Goal: Task Accomplishment & Management: Manage account settings

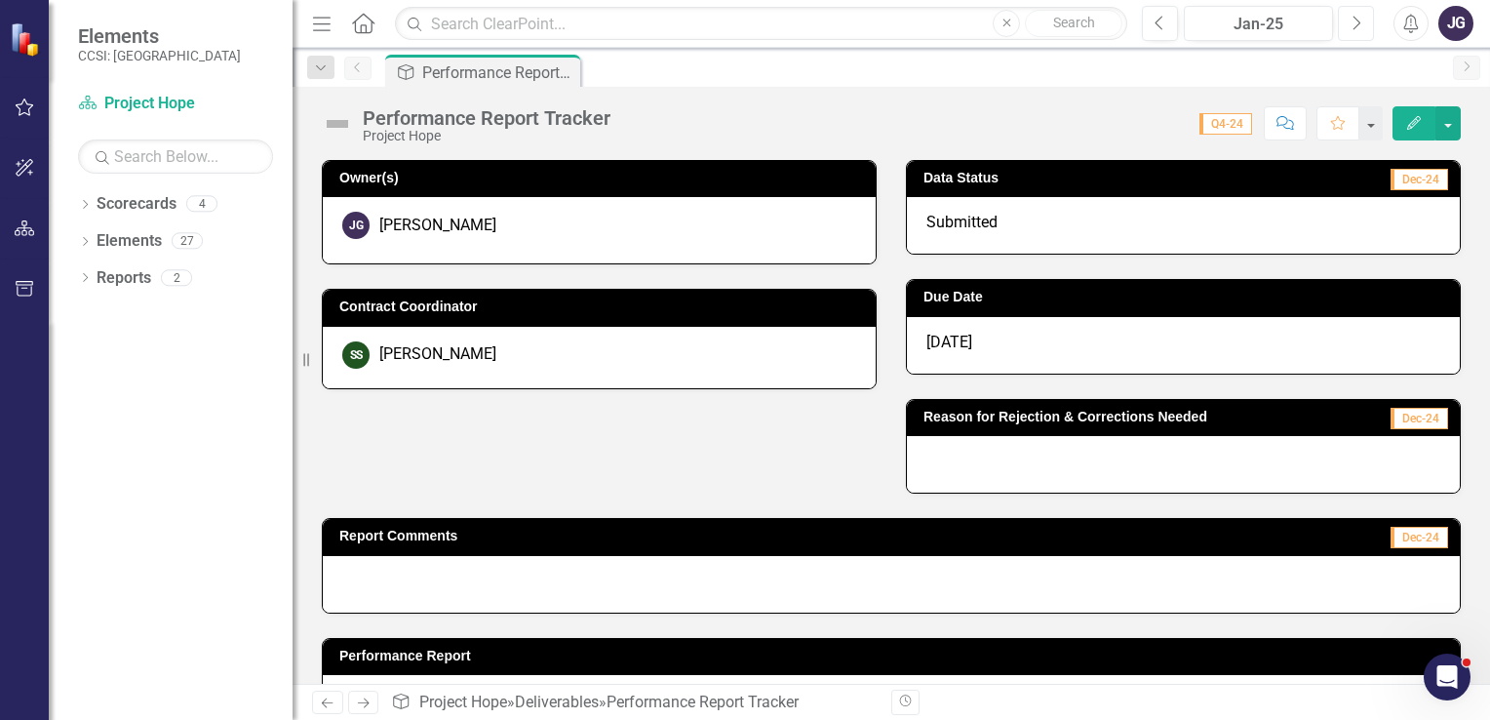
click at [1365, 29] on button "Next" at bounding box center [1356, 23] width 36 height 35
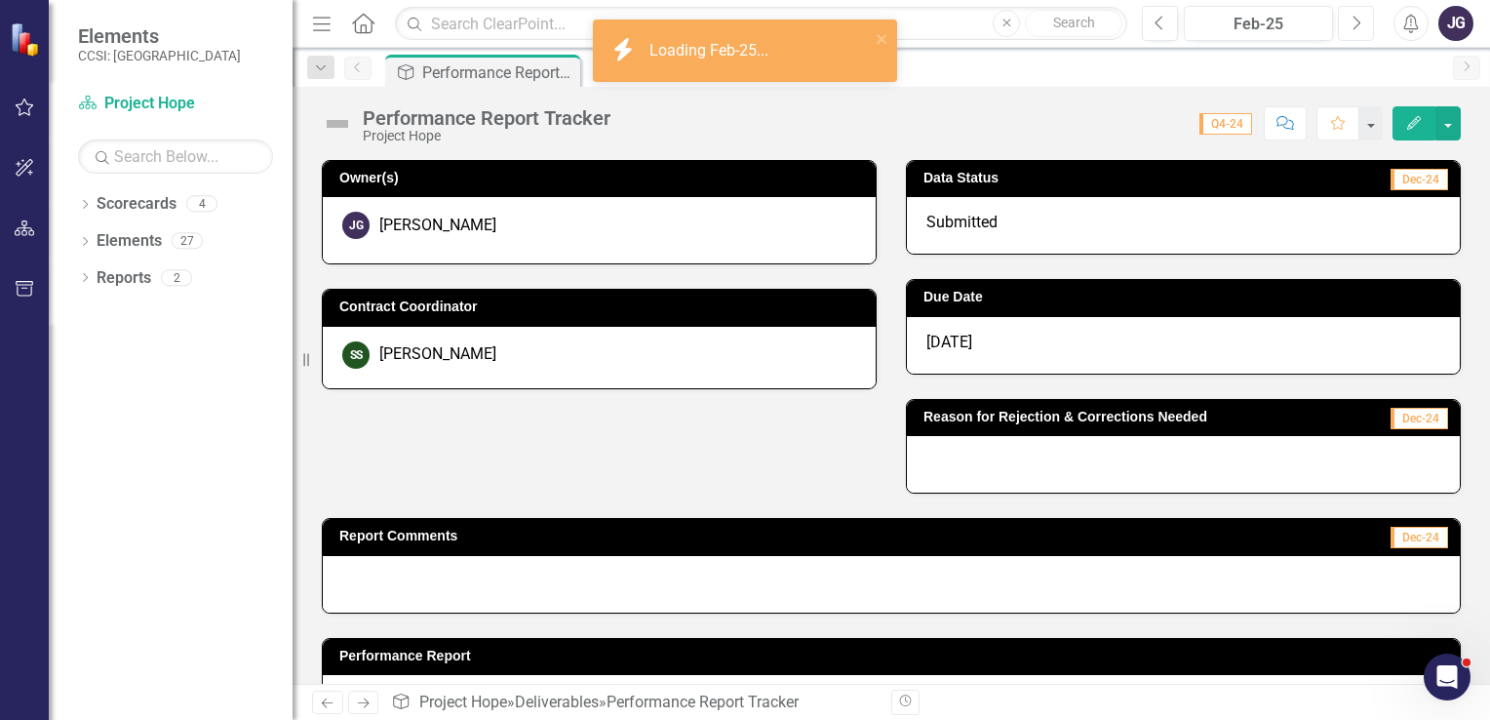
click at [1365, 29] on button "Next" at bounding box center [1356, 23] width 36 height 35
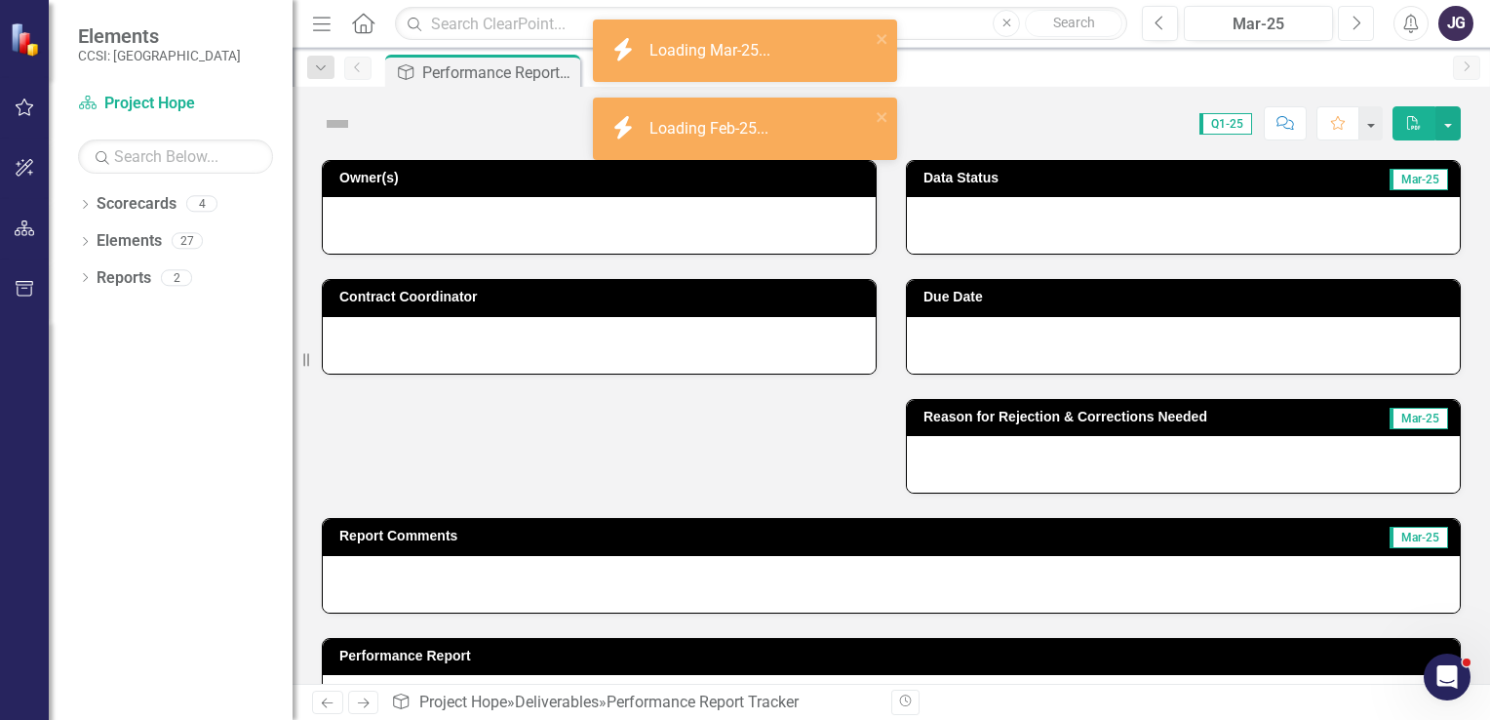
click at [1370, 35] on button "Next" at bounding box center [1356, 23] width 36 height 35
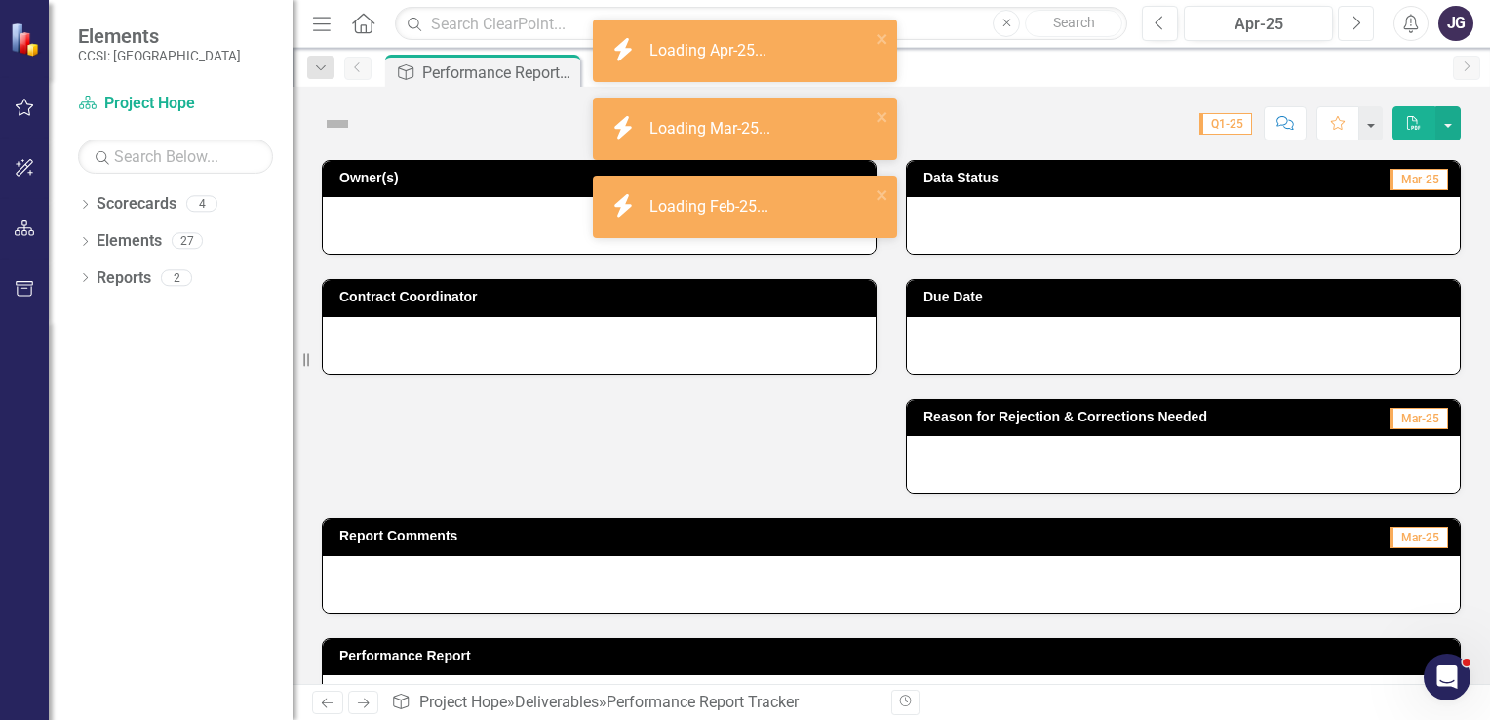
click at [1370, 35] on button "Next" at bounding box center [1356, 23] width 36 height 35
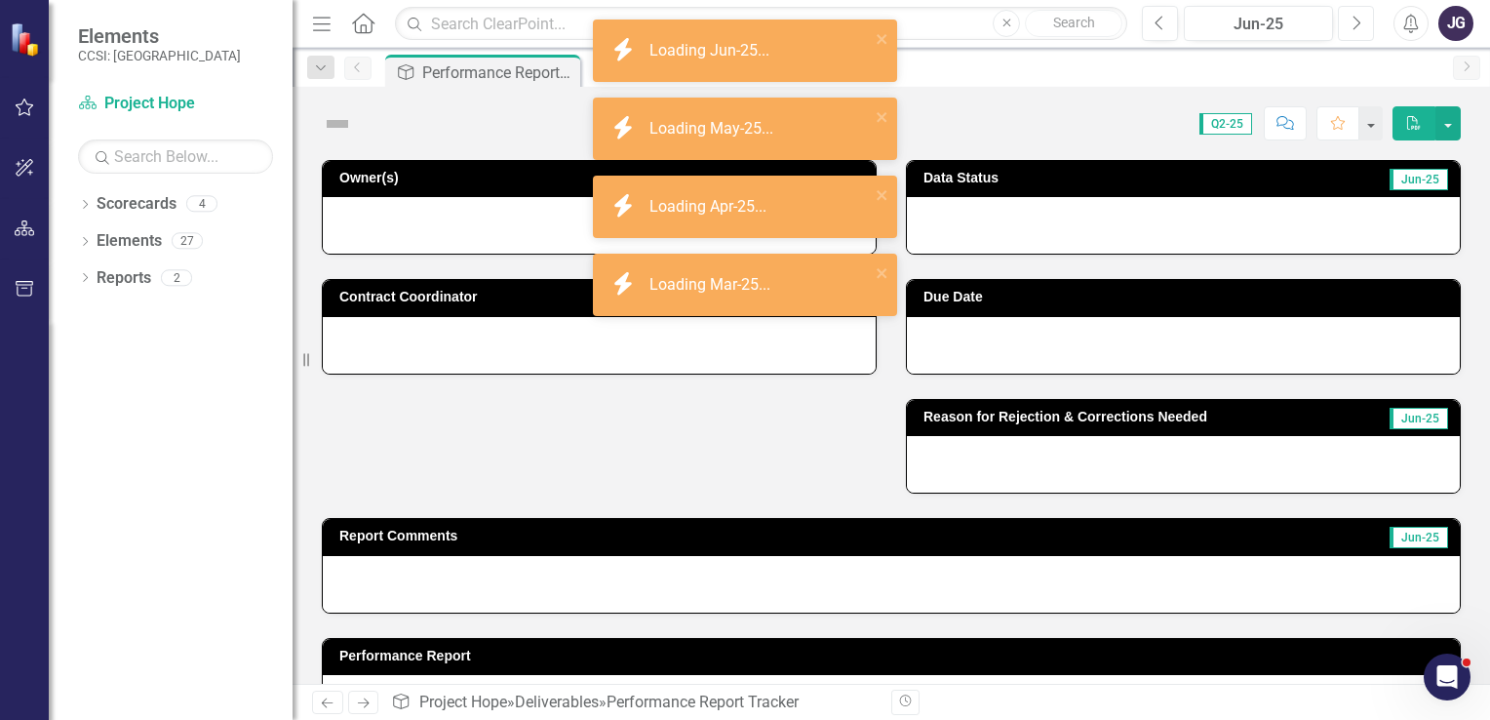
click at [1370, 39] on button "Next" at bounding box center [1356, 23] width 36 height 35
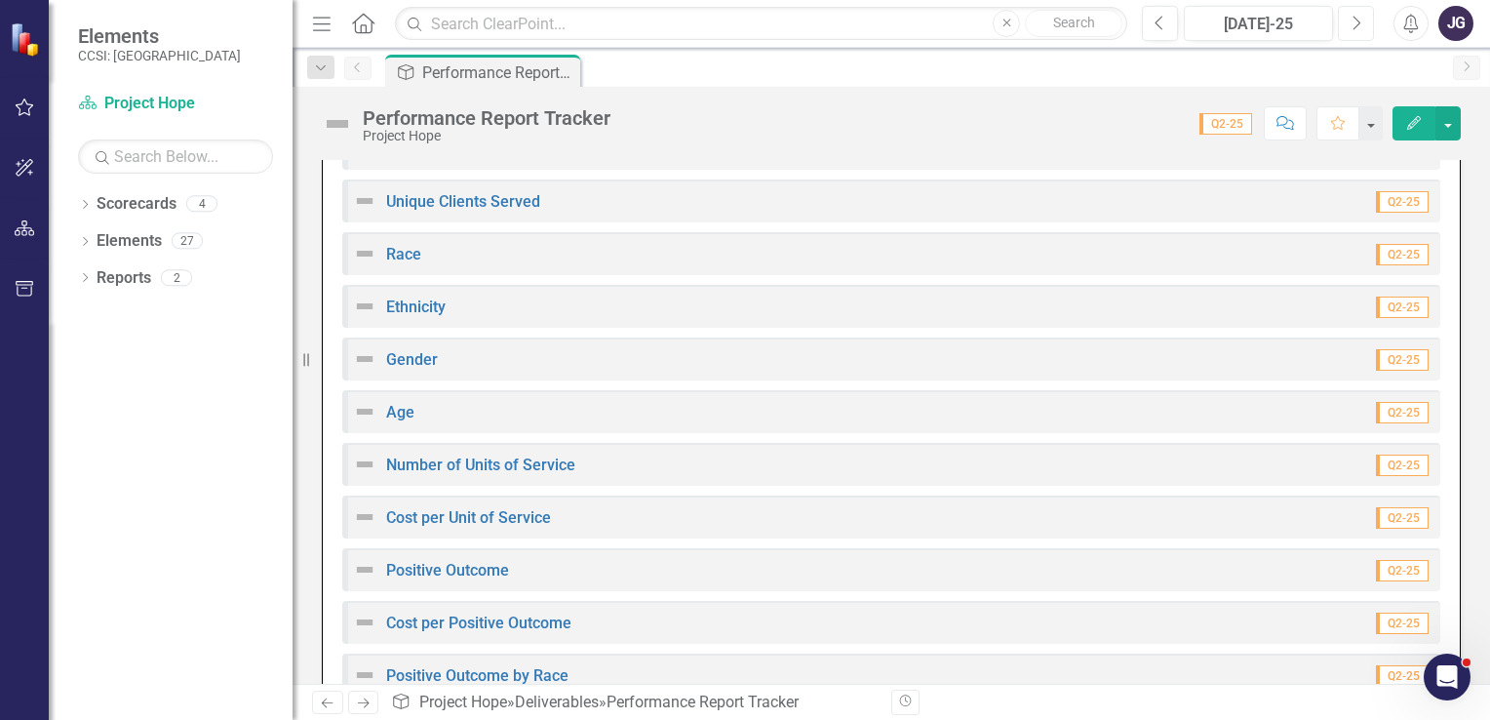
scroll to position [763, 0]
click at [967, 472] on div "Number of Units of Service Q2-25" at bounding box center [891, 461] width 1098 height 43
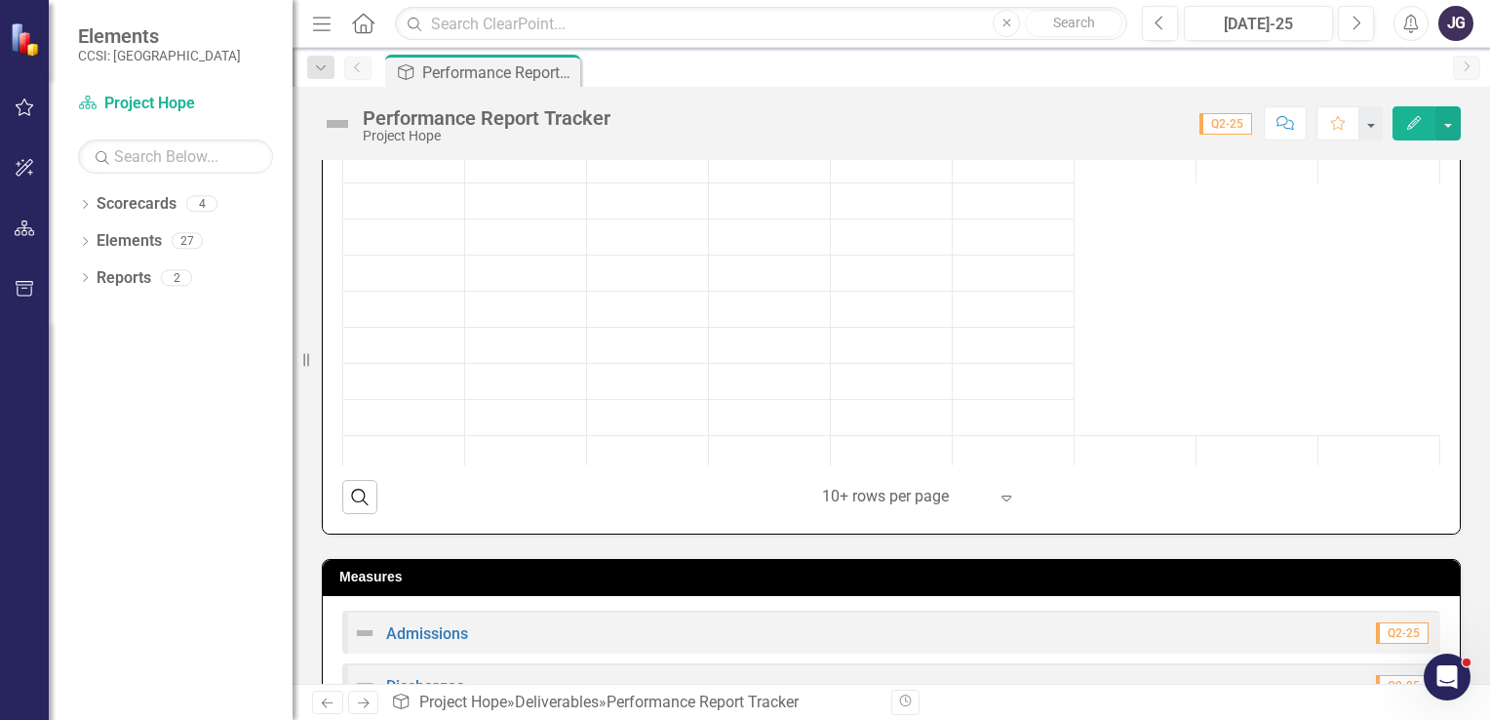
scroll to position [1303, 0]
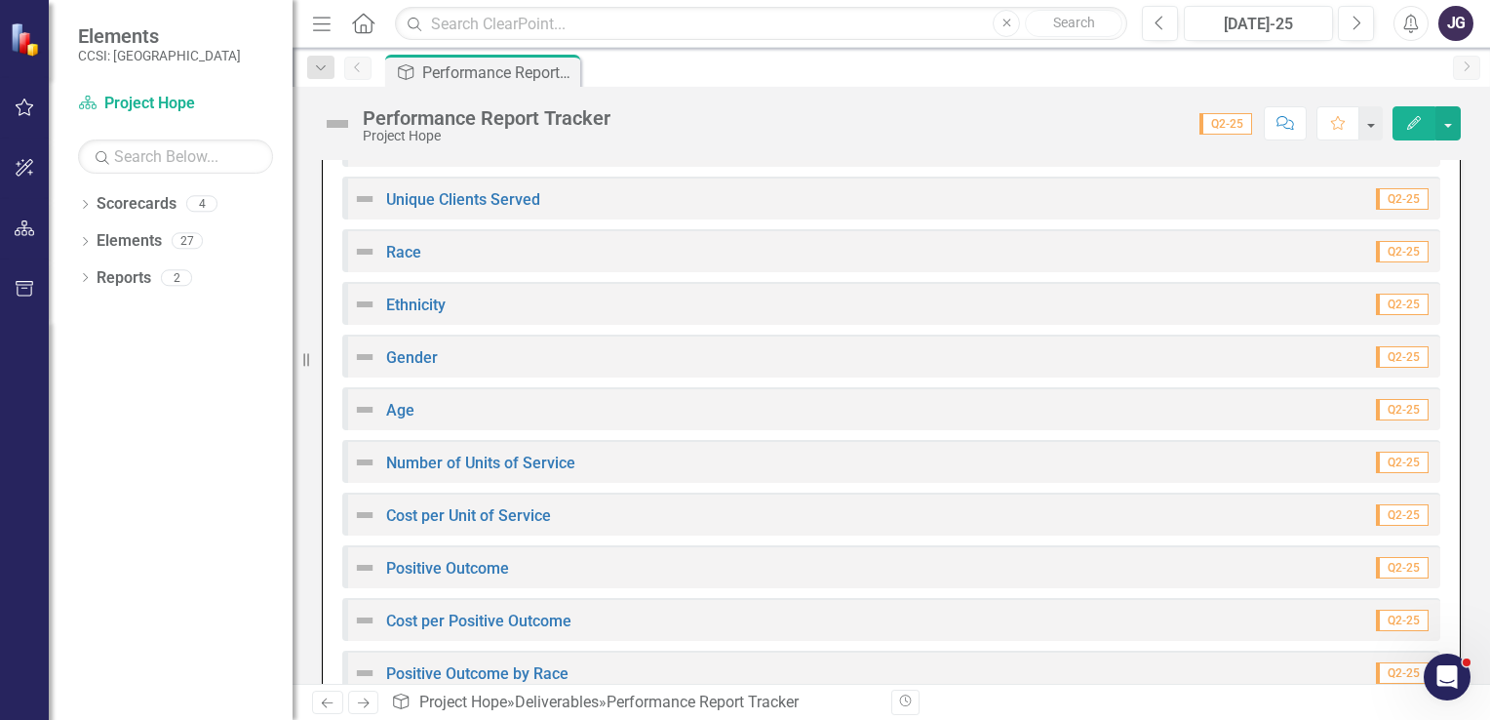
click at [501, 467] on div "Number of Units of Service" at bounding box center [464, 461] width 222 height 23
click at [427, 455] on link "Number of Units of Service" at bounding box center [480, 462] width 189 height 19
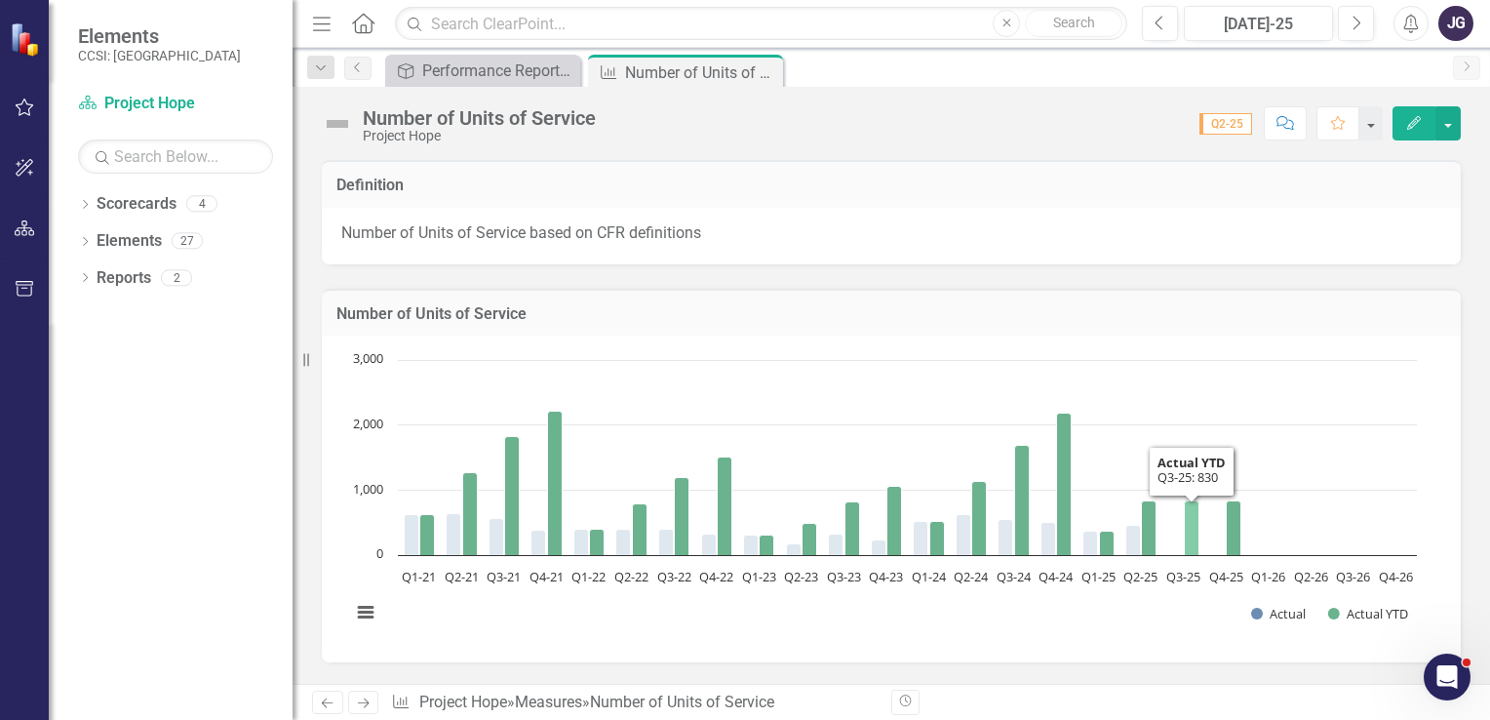
click at [1188, 541] on icon "Q3-25, 830. Actual YTD." at bounding box center [1192, 528] width 15 height 55
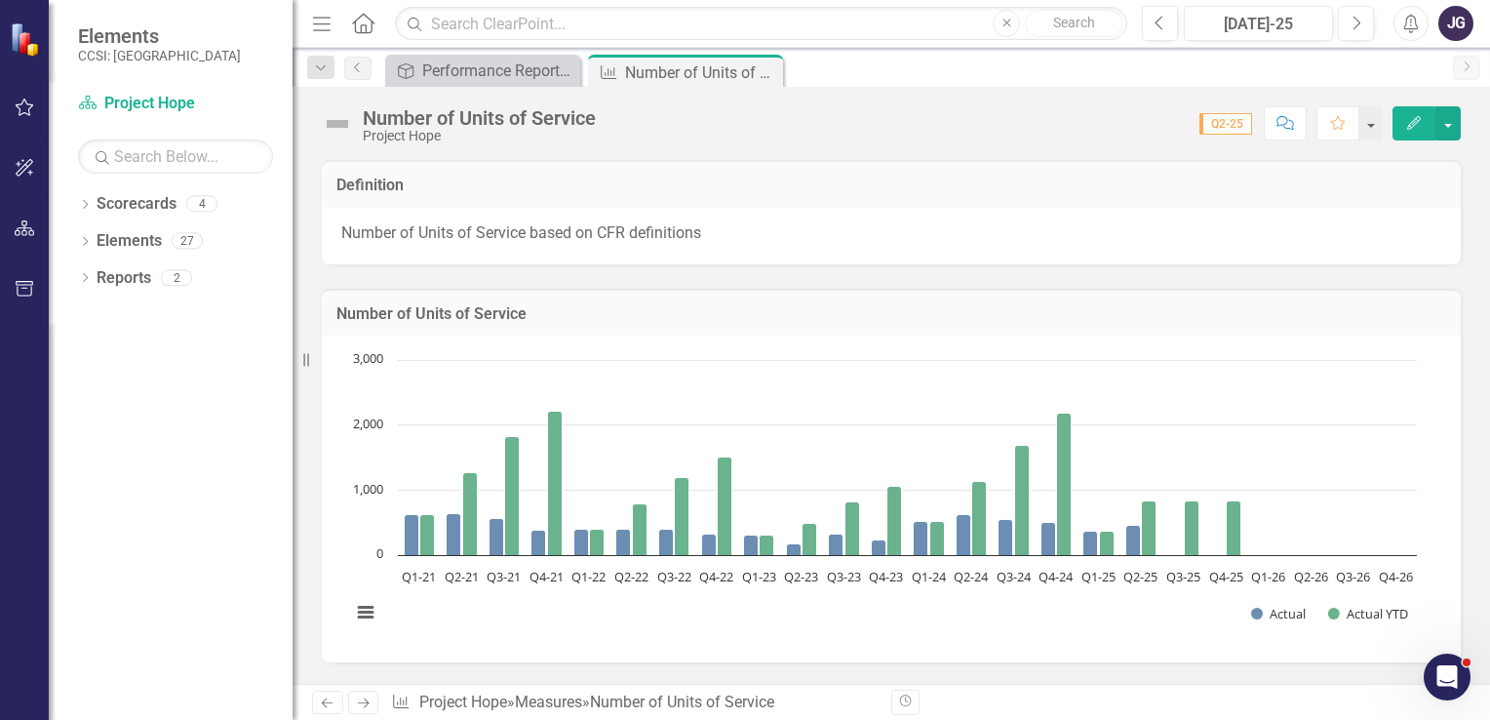
click at [1182, 527] on rect "Interactive chart" at bounding box center [883, 496] width 1085 height 292
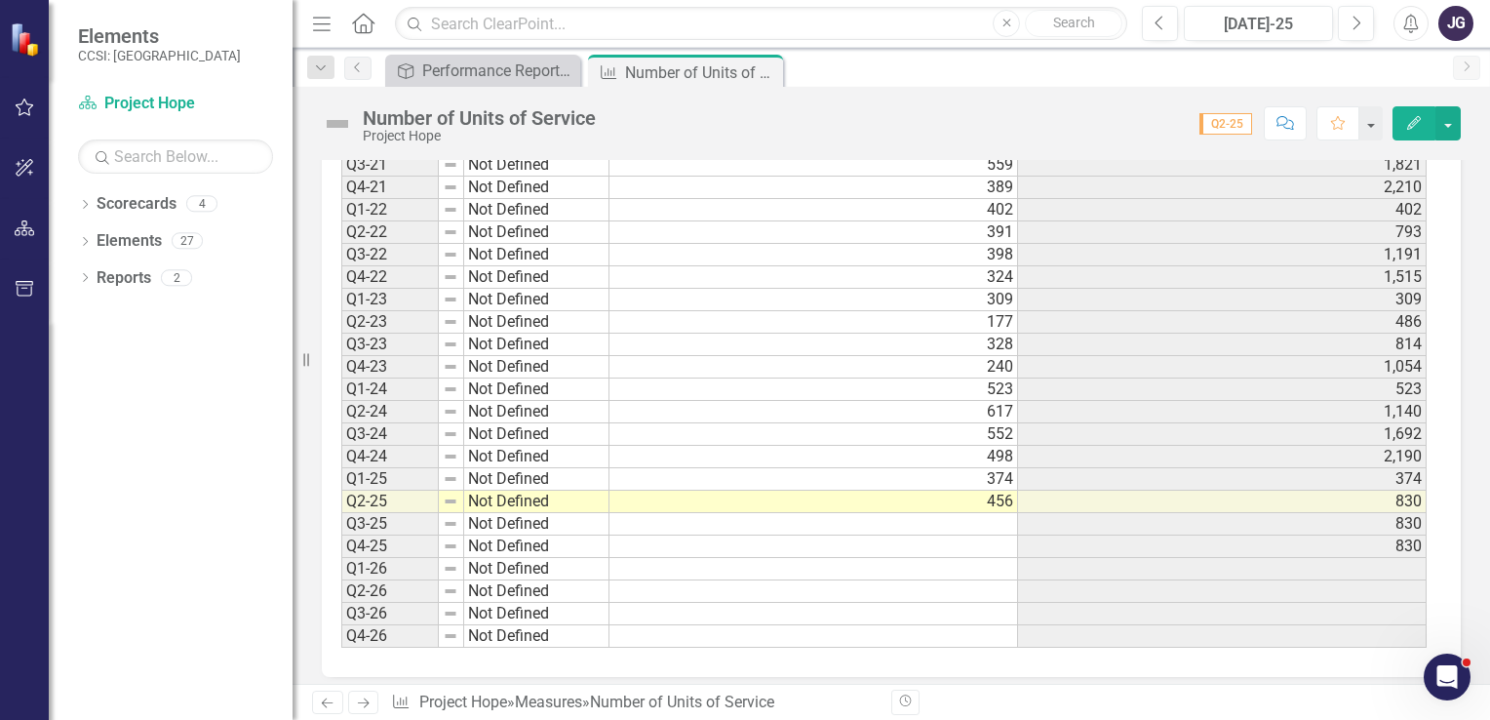
scroll to position [673, 0]
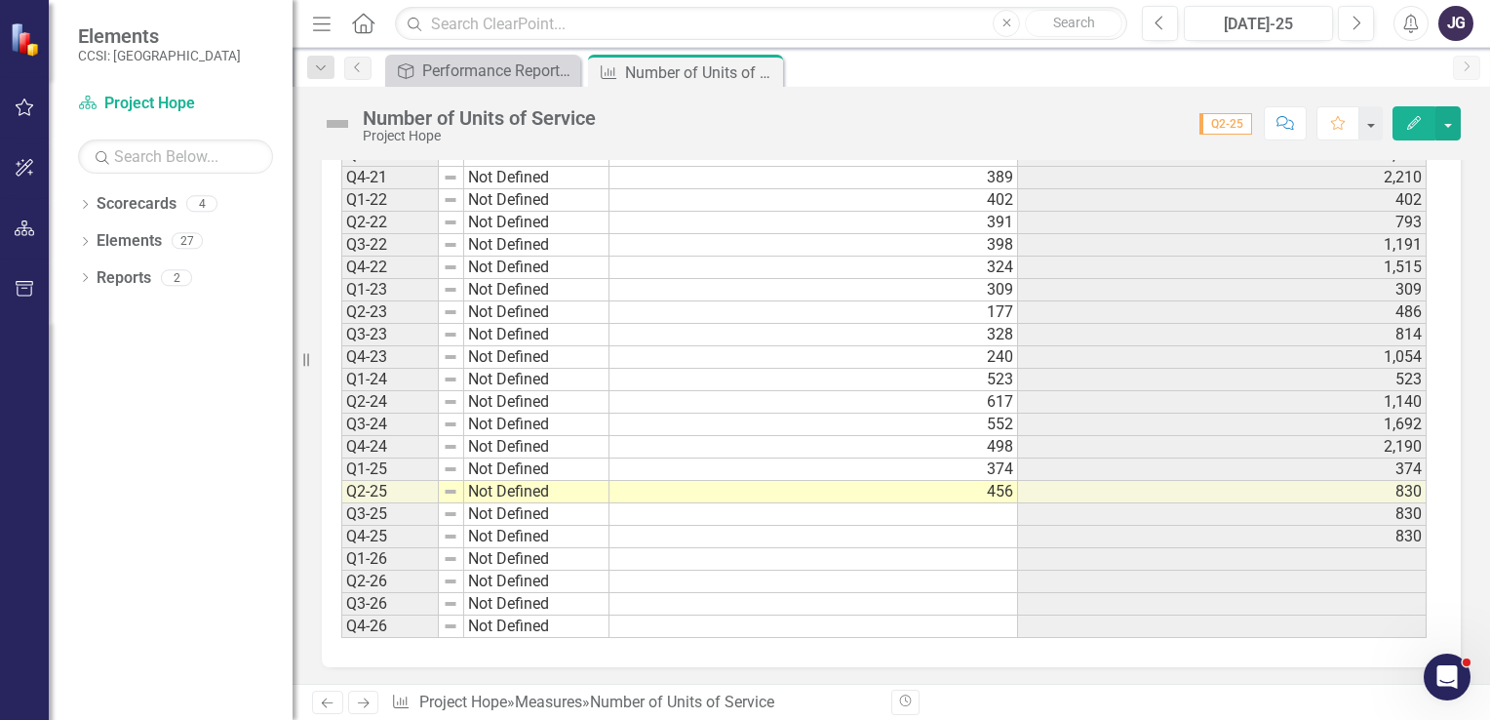
click at [1006, 507] on td at bounding box center [813, 514] width 409 height 22
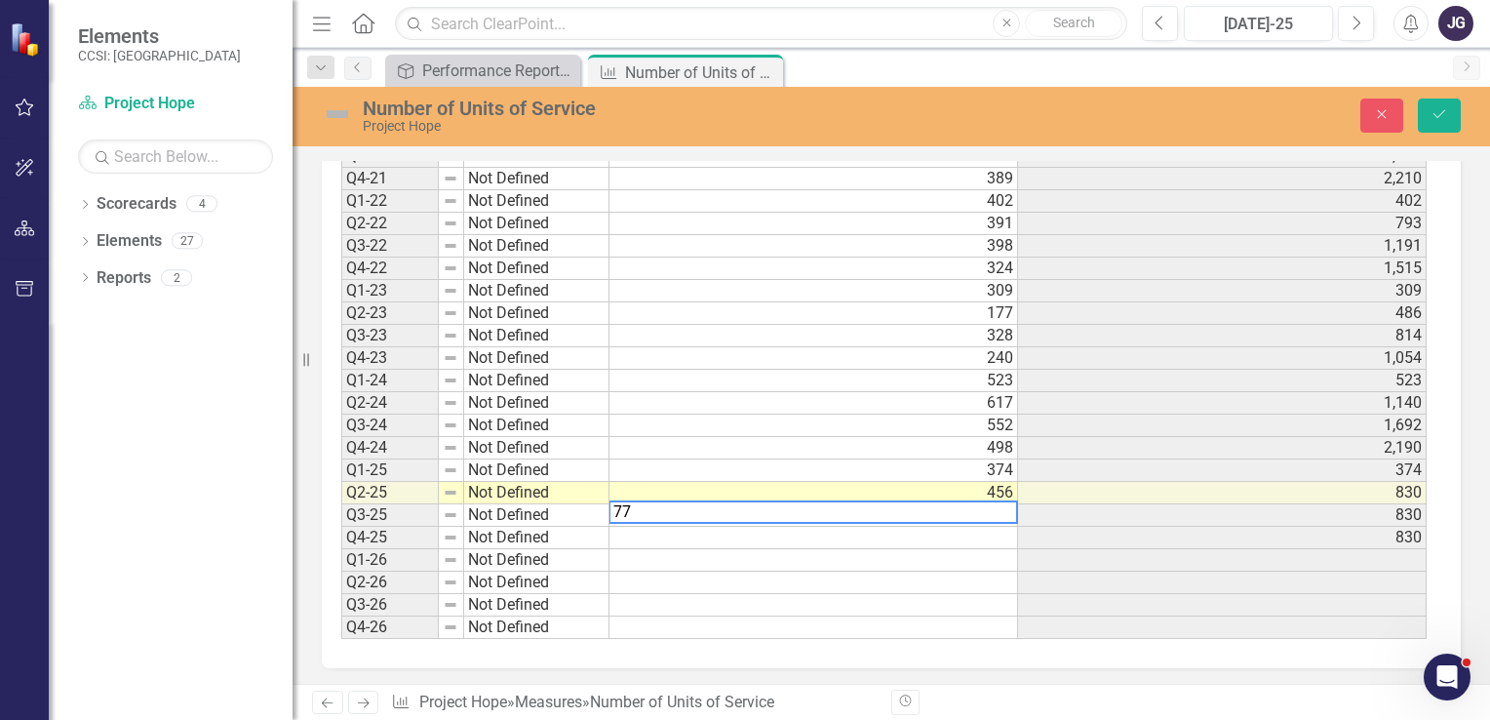
type textarea "7"
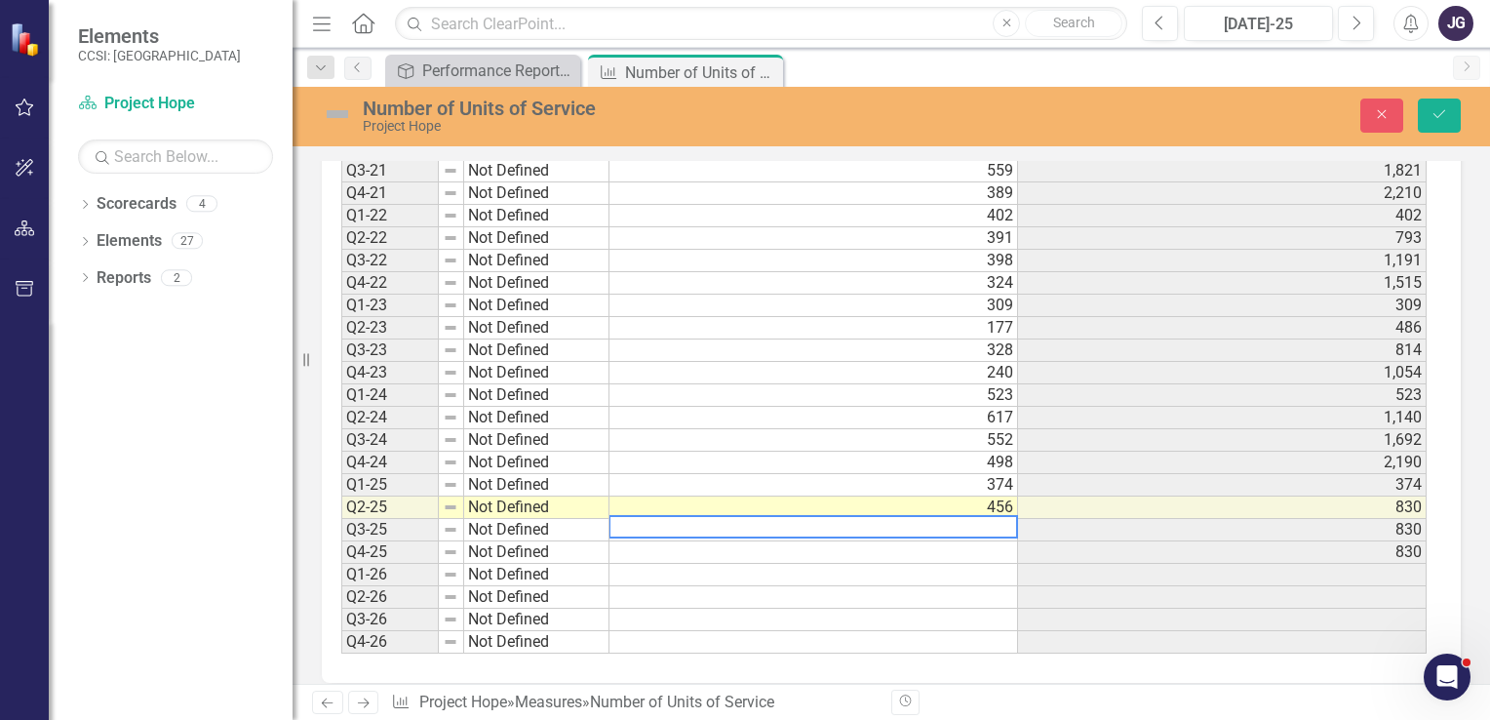
scroll to position [675, 0]
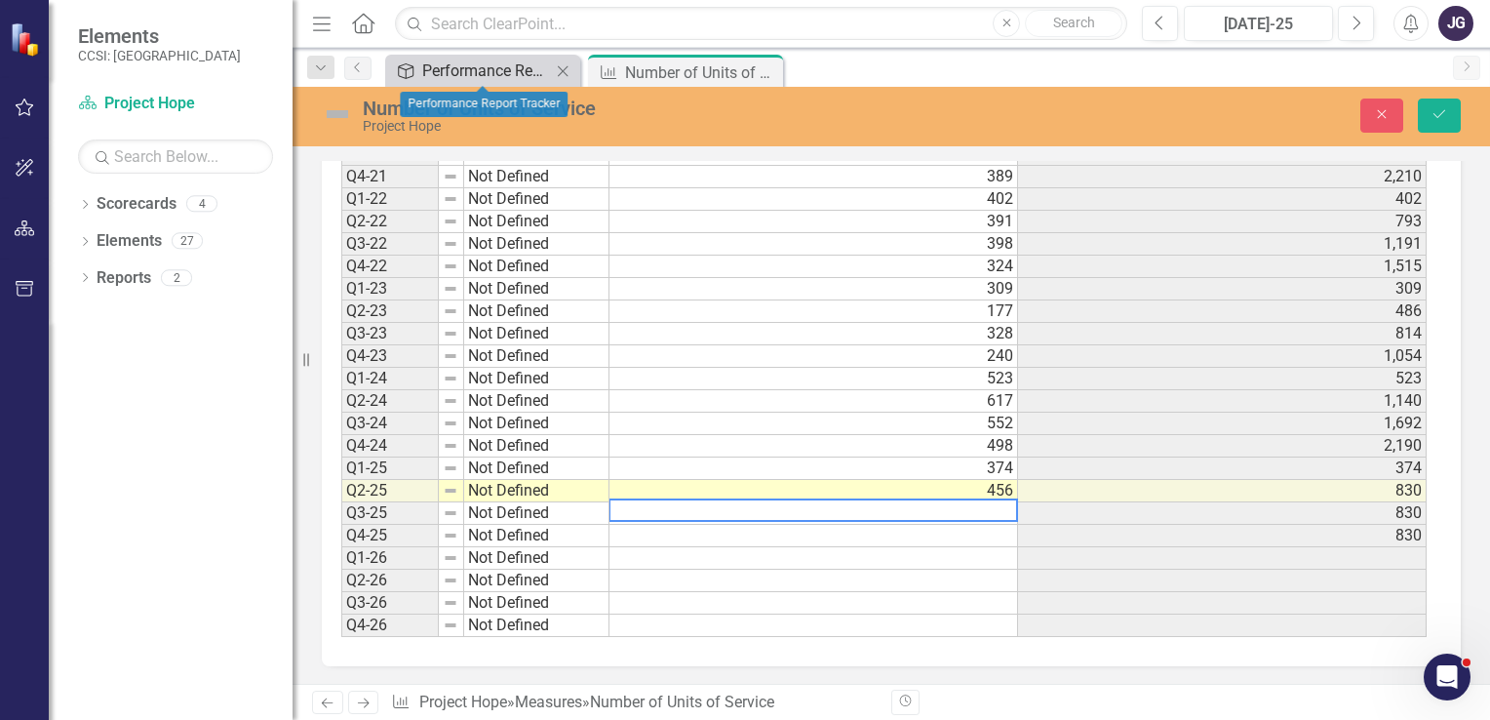
click at [511, 70] on div "Performance Report Tracker" at bounding box center [486, 70] width 129 height 24
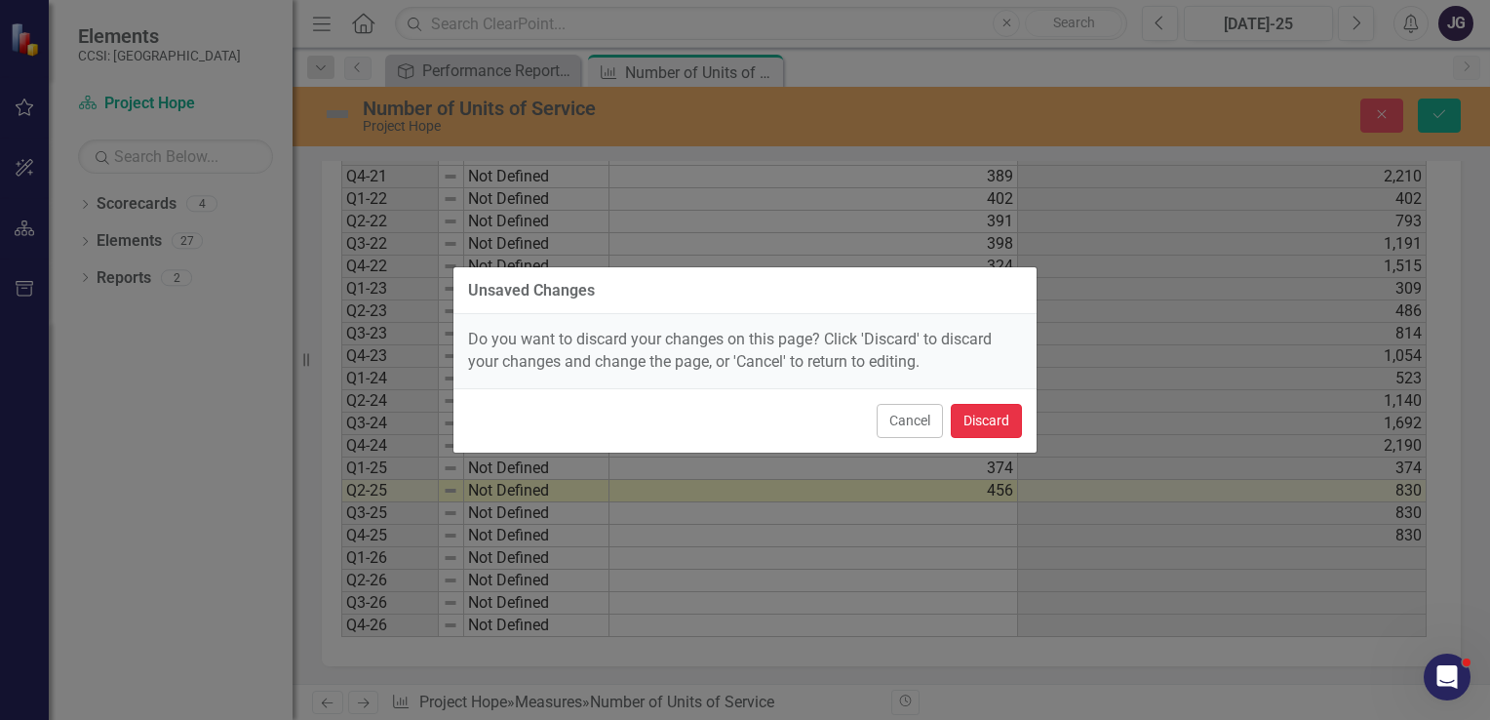
click at [967, 423] on button "Discard" at bounding box center [986, 421] width 71 height 34
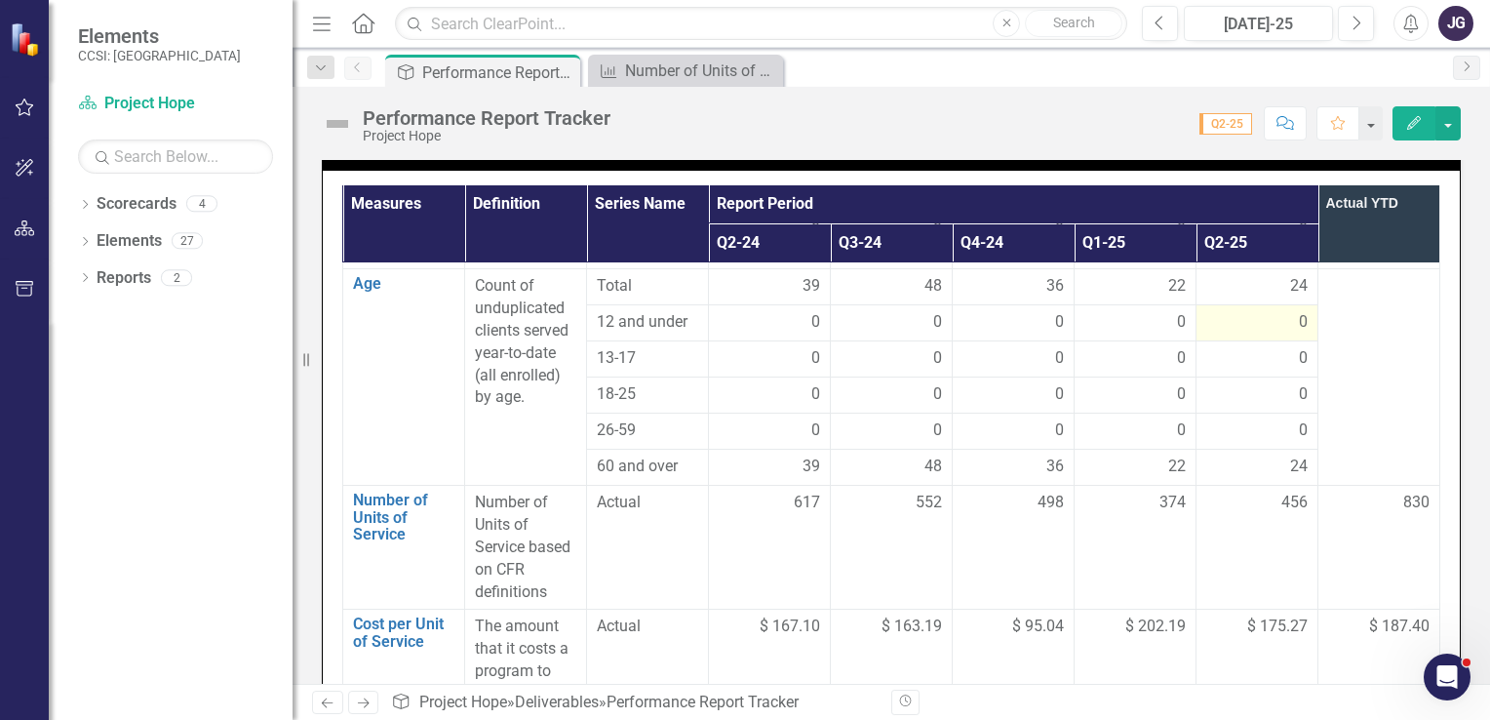
scroll to position [1427, 148]
click at [1240, 129] on span "Q2-25" at bounding box center [1225, 123] width 53 height 21
click at [1358, 33] on button "Next" at bounding box center [1356, 23] width 36 height 35
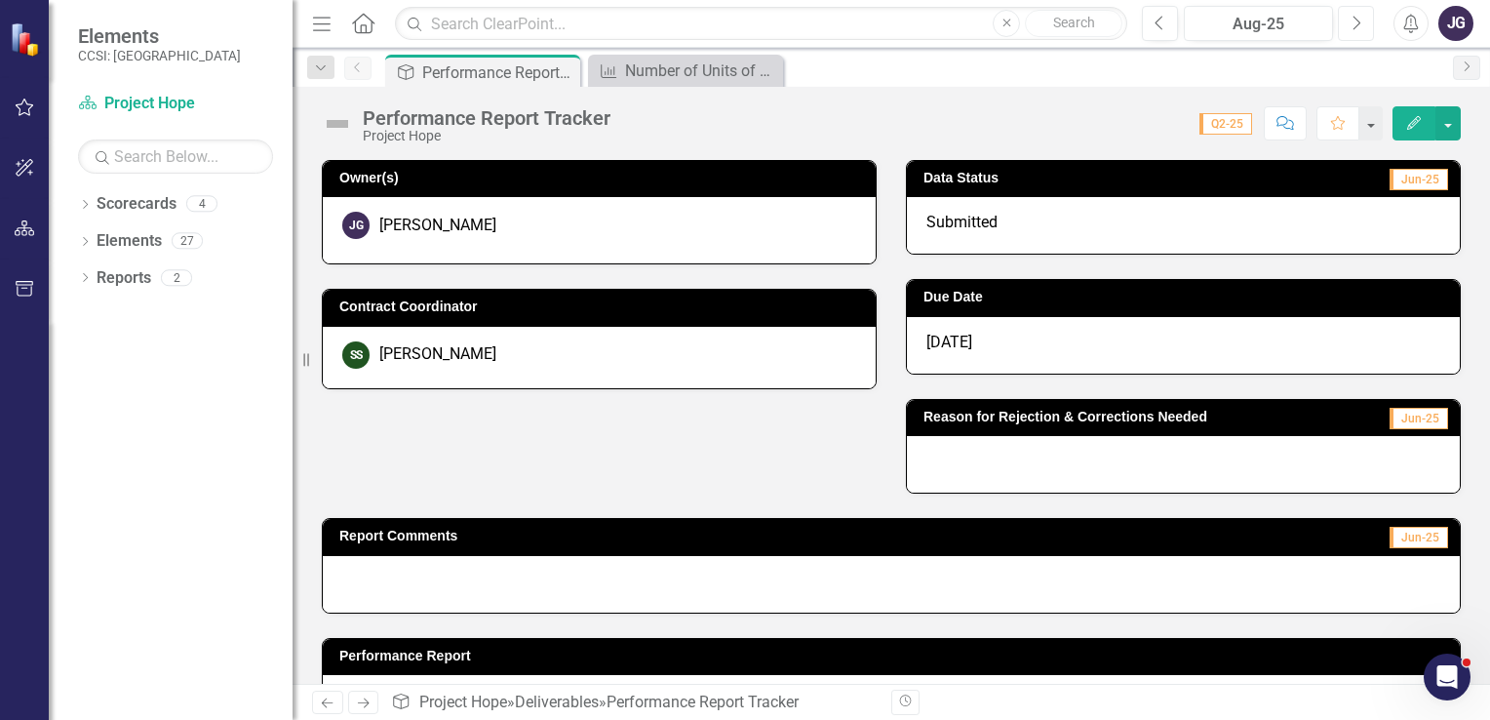
click at [1358, 33] on button "Next" at bounding box center [1356, 23] width 36 height 35
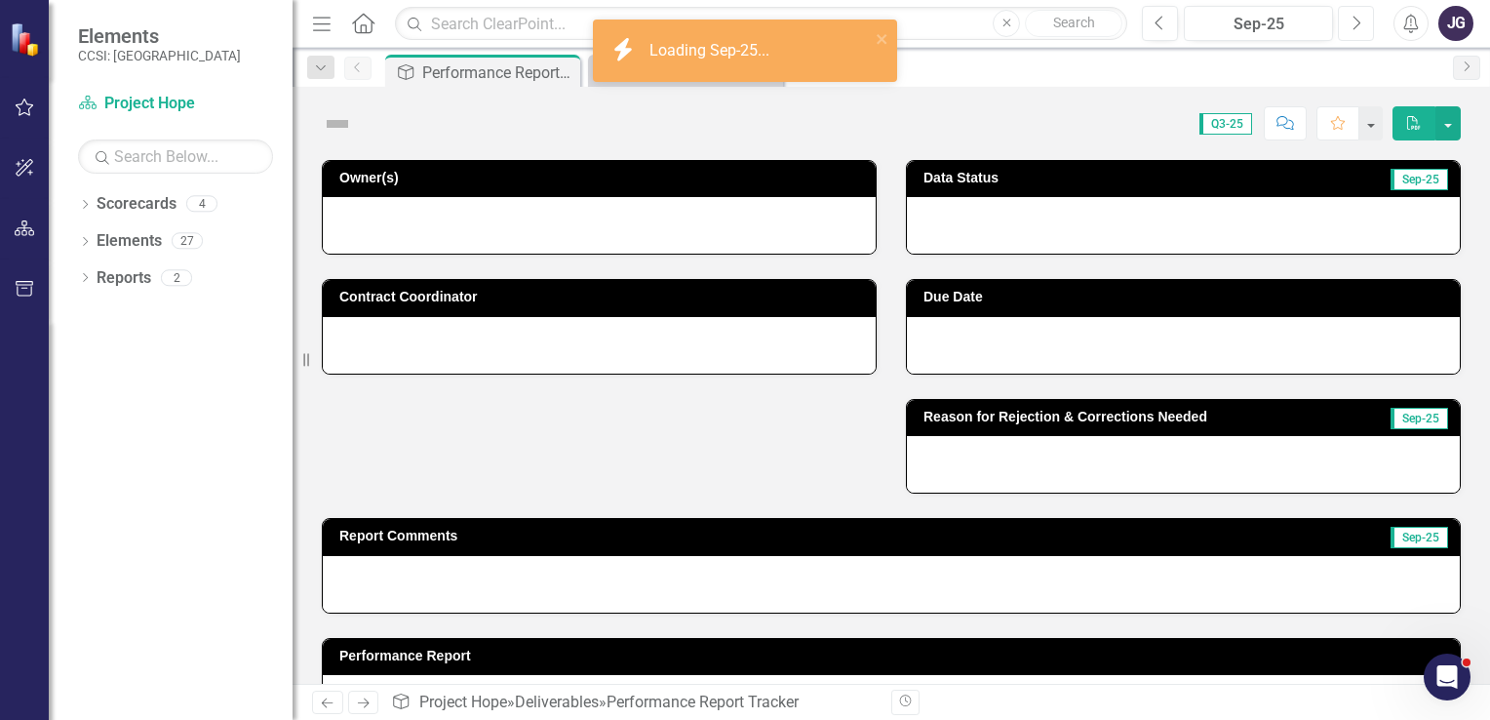
click at [1358, 33] on button "Next" at bounding box center [1356, 23] width 36 height 35
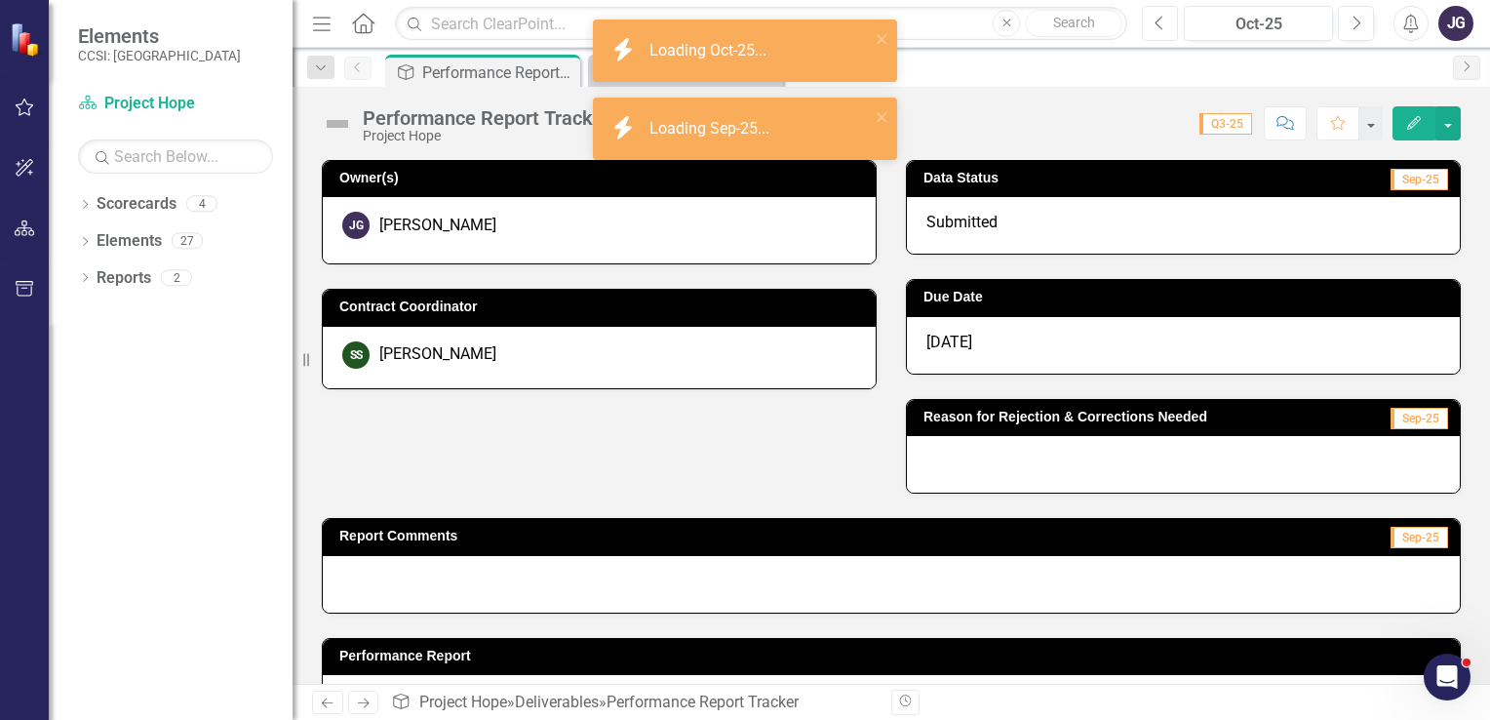
click at [1160, 25] on icon "Previous" at bounding box center [1159, 24] width 11 height 18
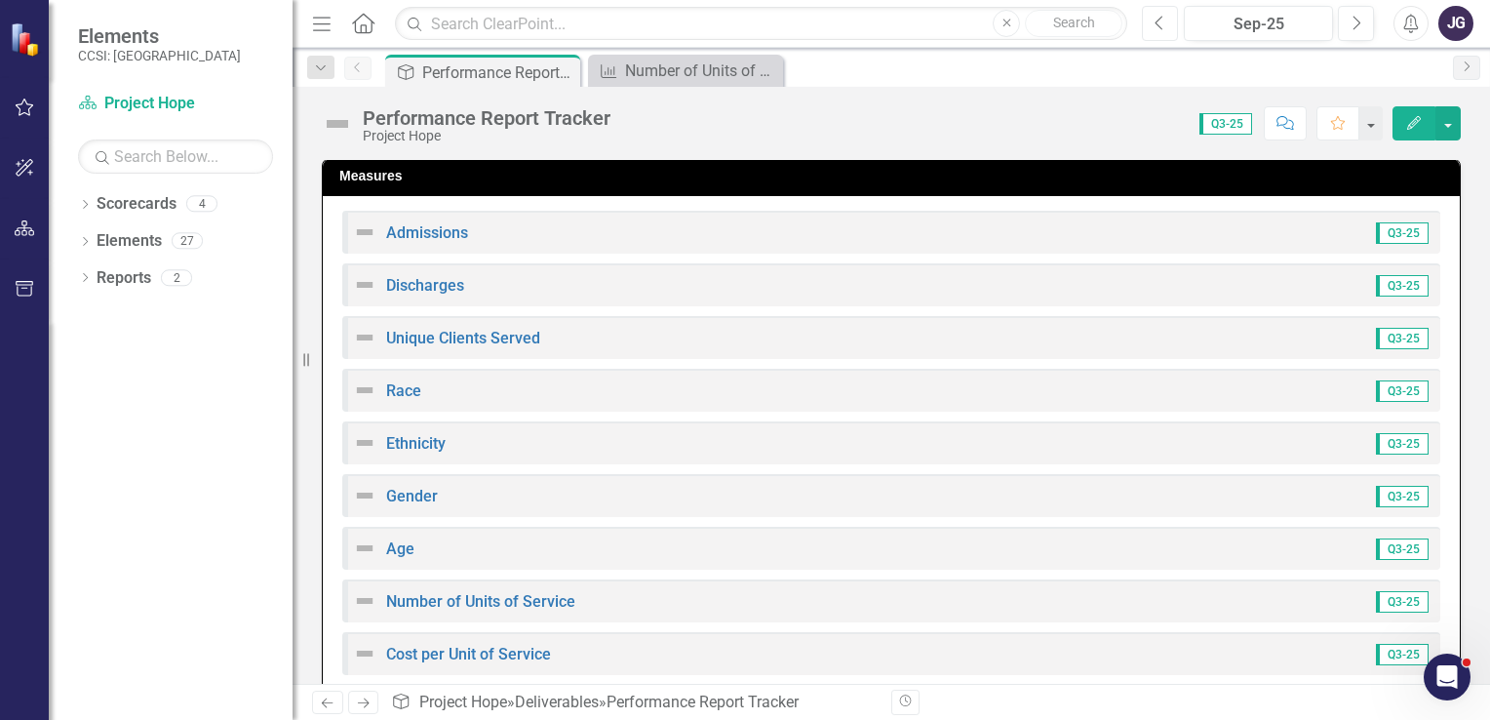
scroll to position [625, 0]
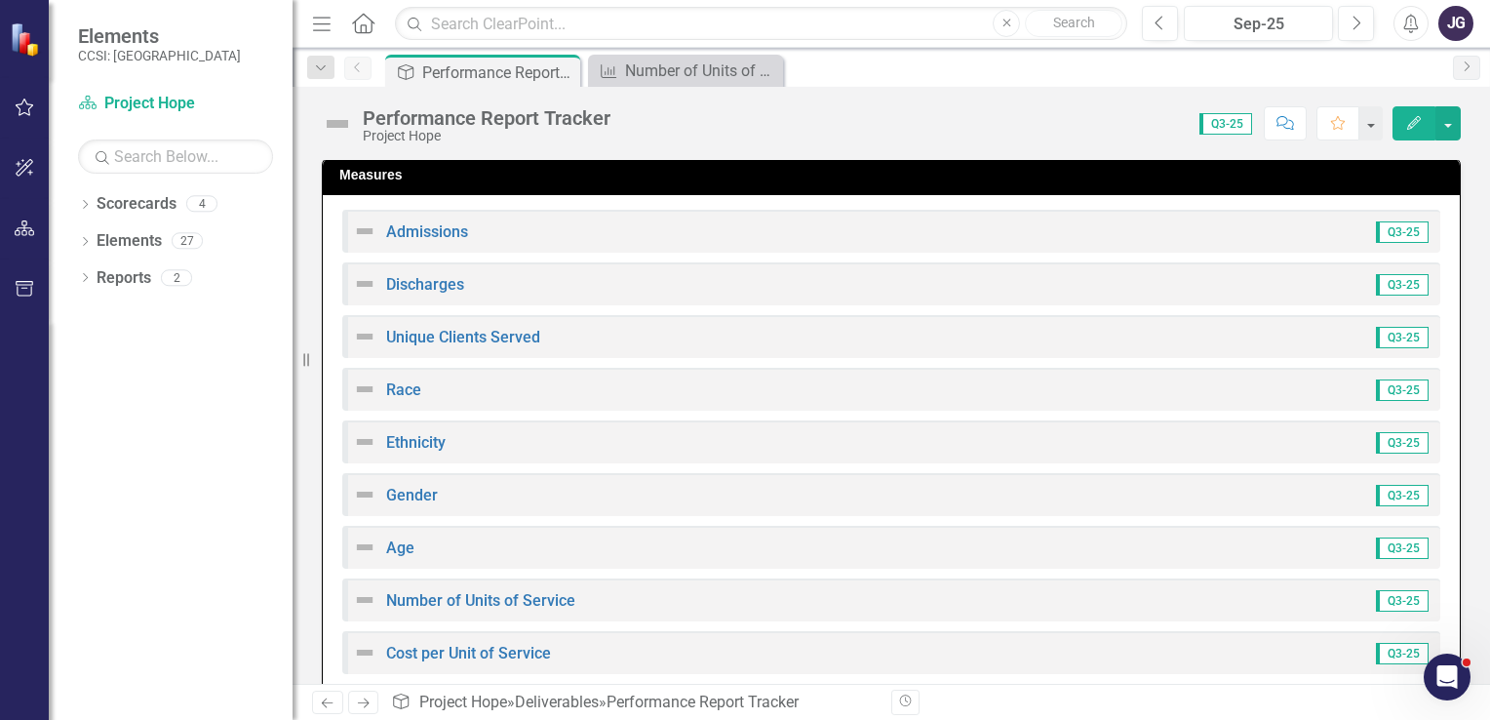
click at [1174, 486] on div "Gender Q3-25" at bounding box center [891, 494] width 1098 height 43
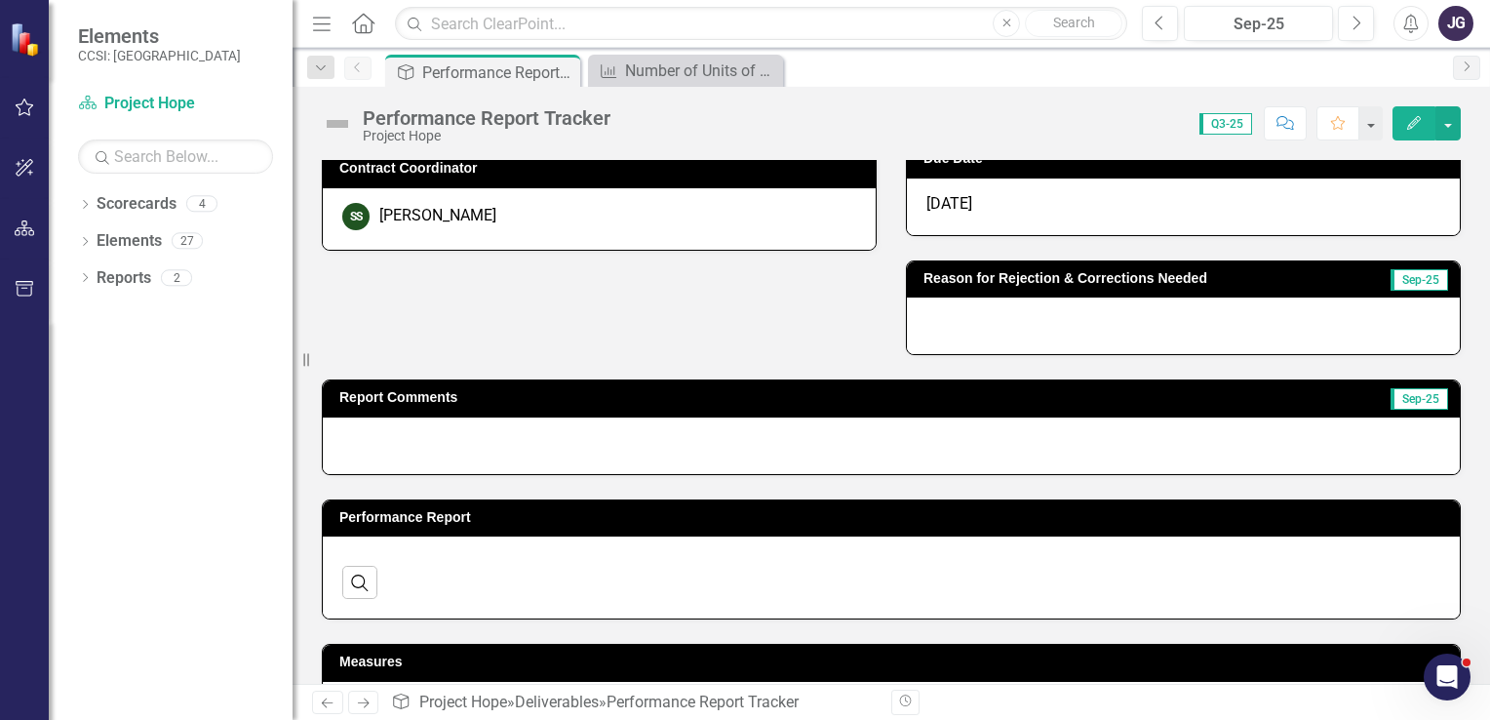
scroll to position [0, 0]
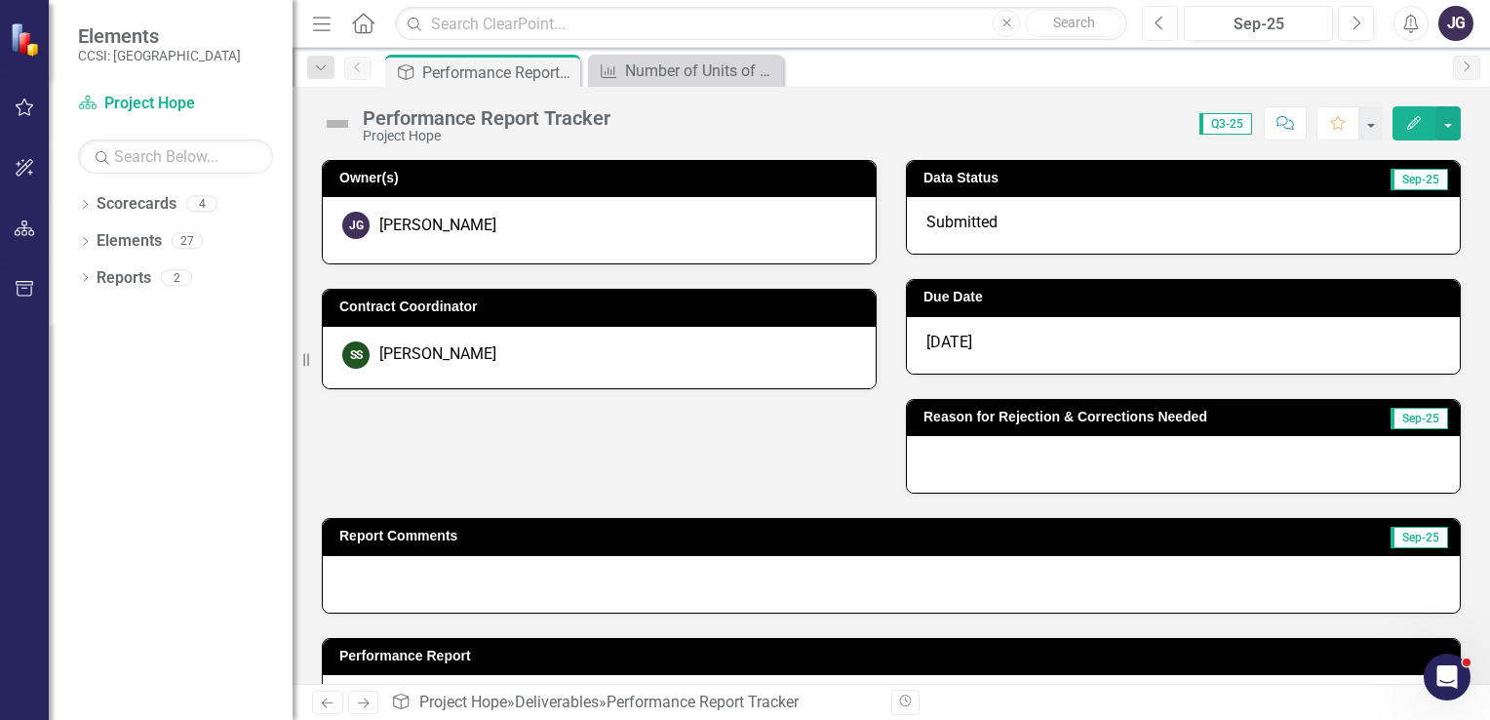
click at [1162, 16] on icon "button" at bounding box center [1159, 23] width 8 height 14
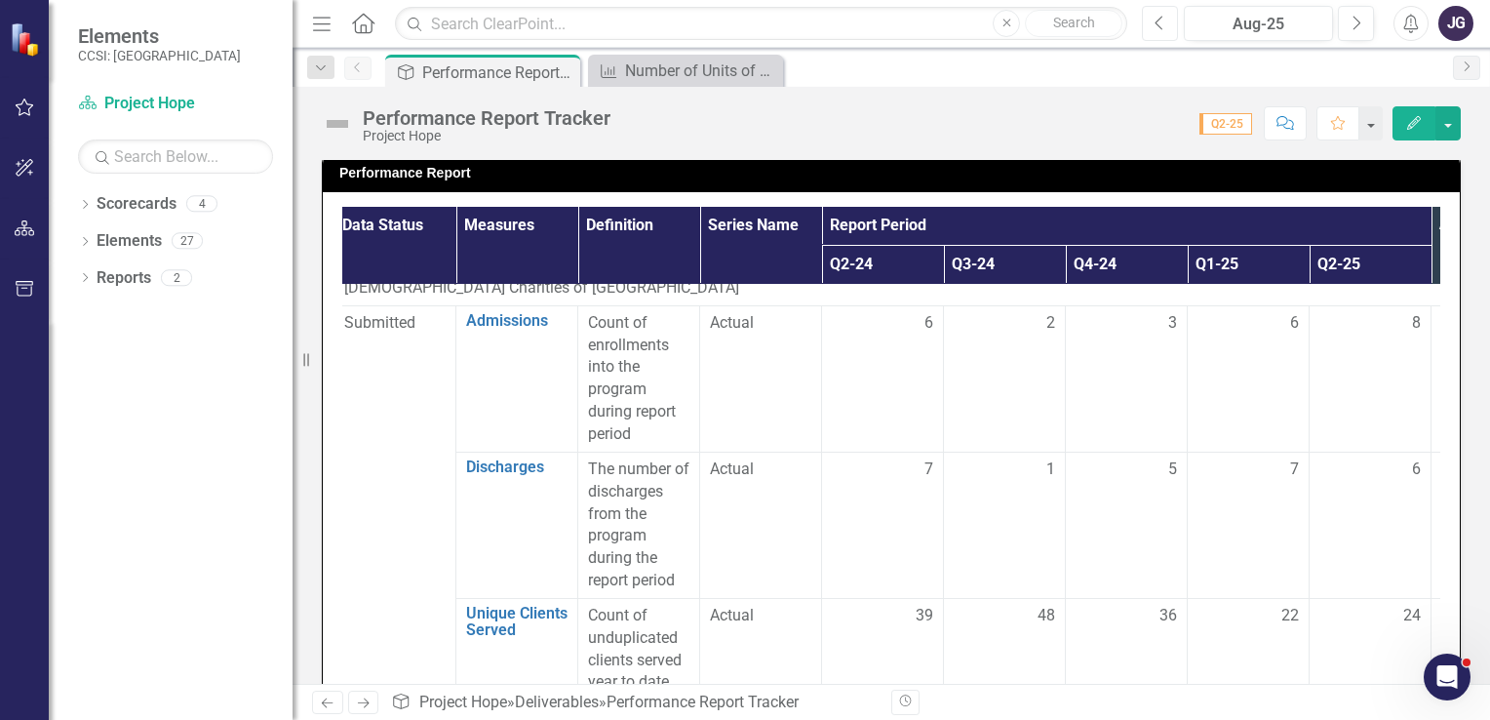
scroll to position [36, 0]
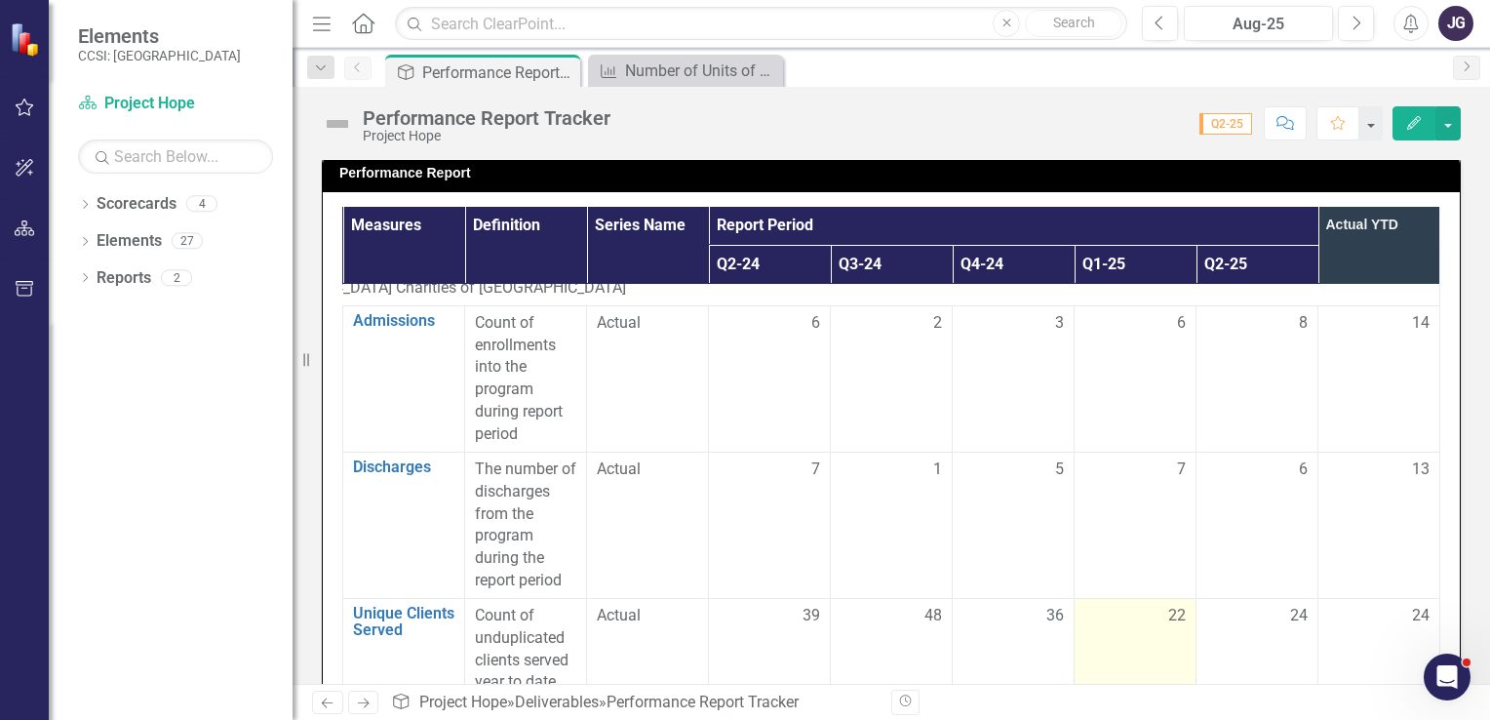
click at [1086, 674] on td "22" at bounding box center [1135, 660] width 122 height 124
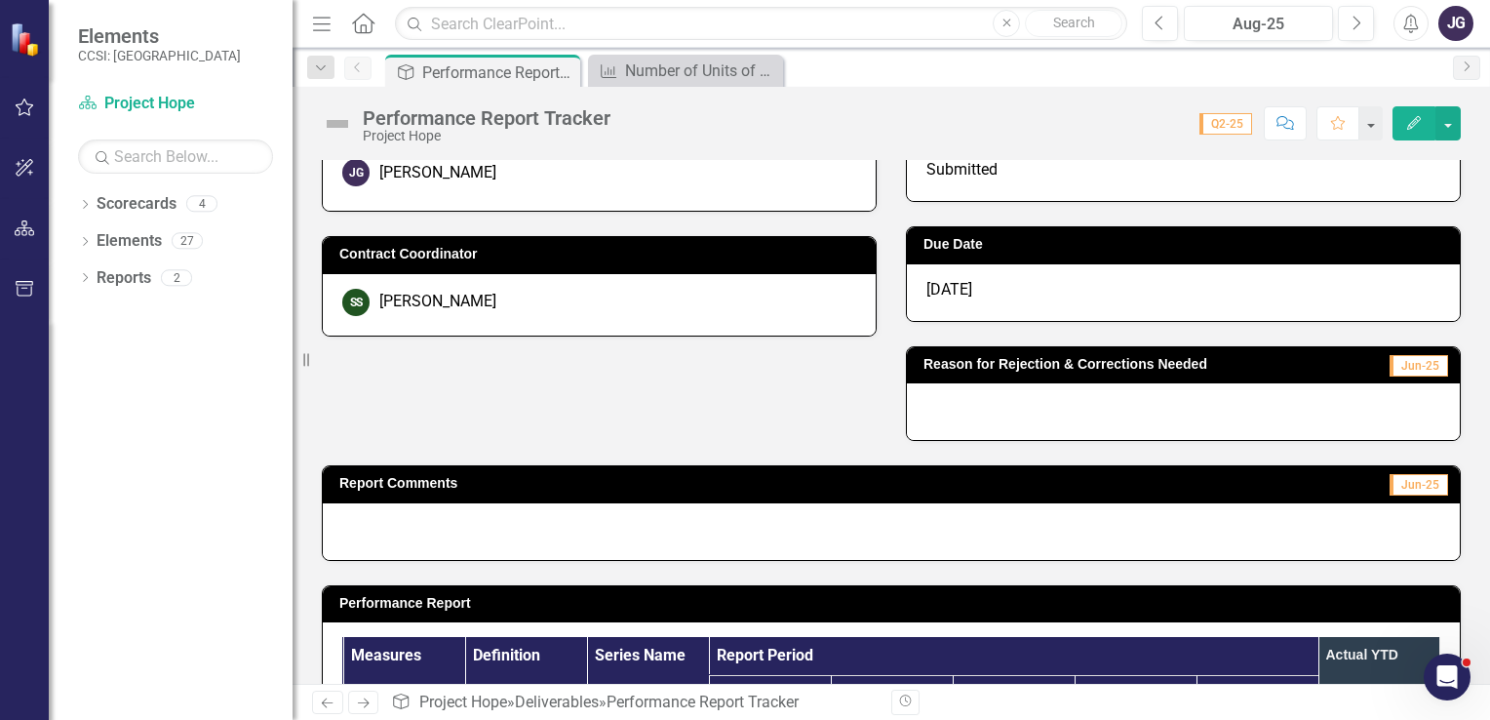
scroll to position [0, 0]
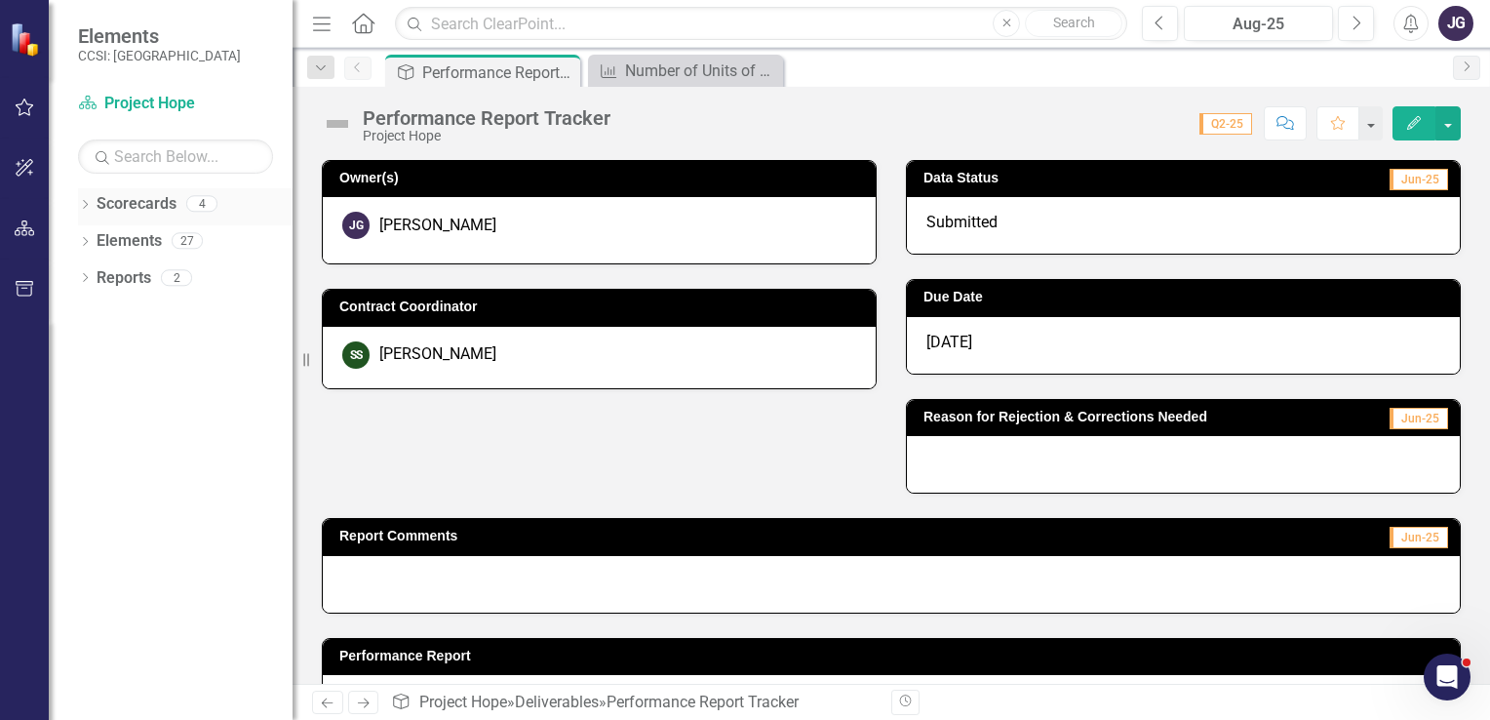
click at [140, 202] on link "Scorecards" at bounding box center [137, 204] width 80 height 22
click at [86, 238] on icon "Dropdown" at bounding box center [85, 243] width 14 height 11
click at [179, 322] on link "Measure Measures" at bounding box center [154, 315] width 97 height 22
click at [92, 314] on icon "Dropdown" at bounding box center [95, 316] width 14 height 11
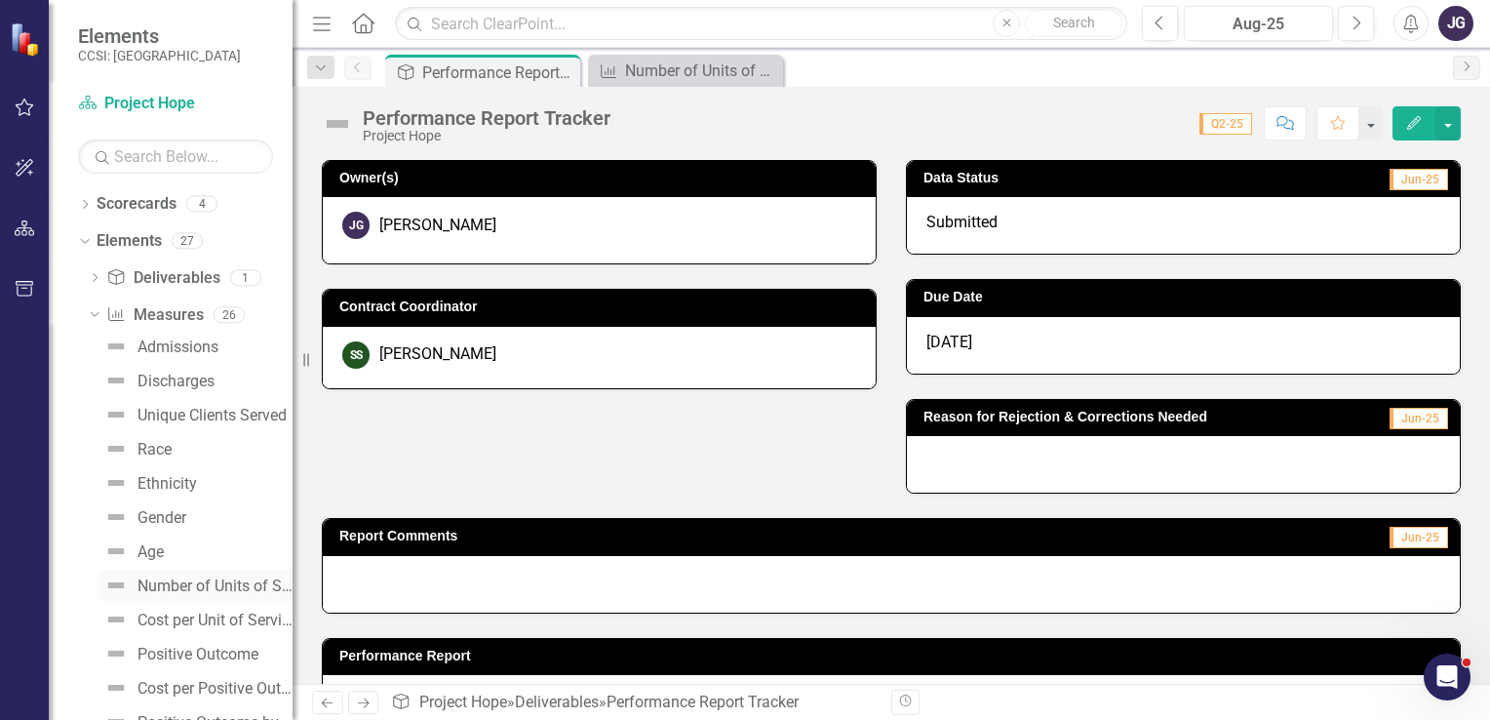
click at [222, 587] on div "Number of Units of Service" at bounding box center [214, 586] width 155 height 18
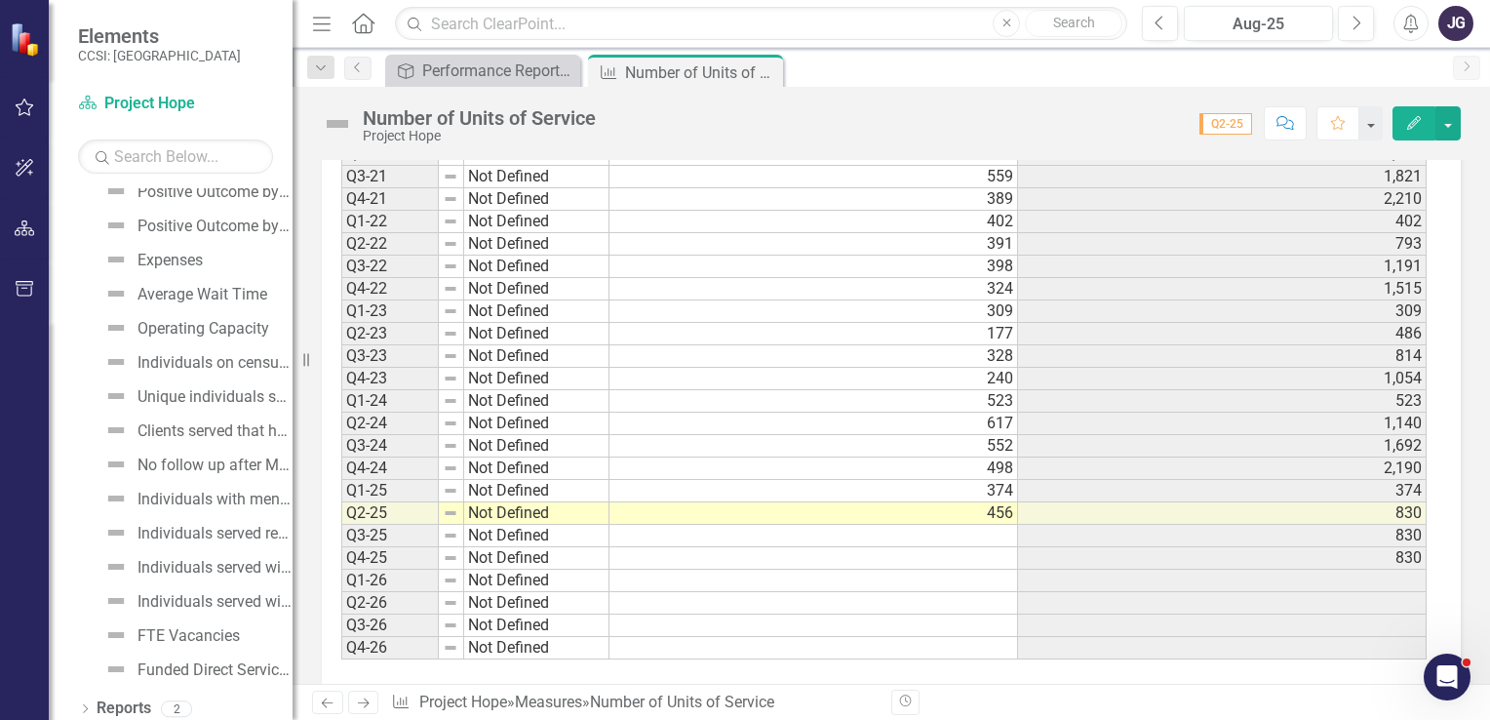
scroll to position [539, 0]
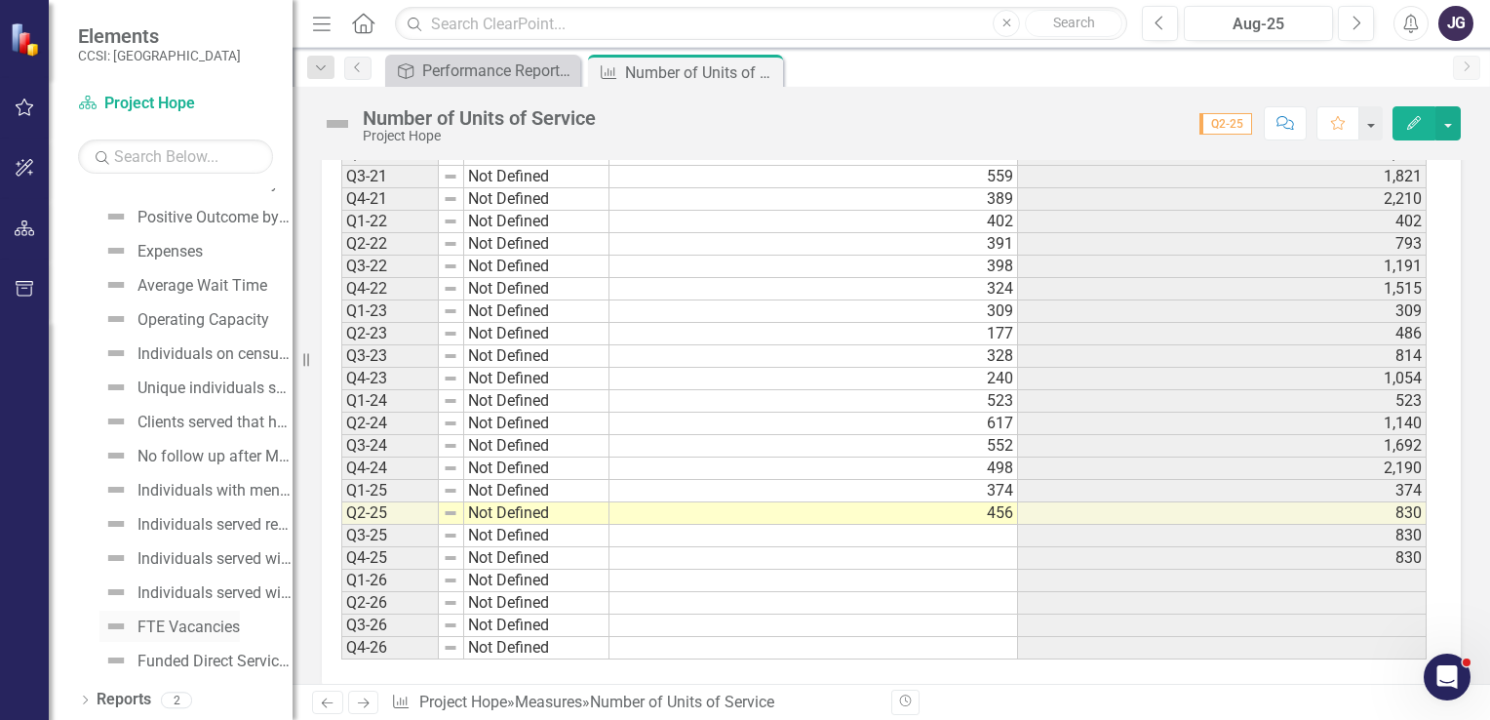
click at [199, 628] on div "FTE Vacancies" at bounding box center [188, 627] width 102 height 18
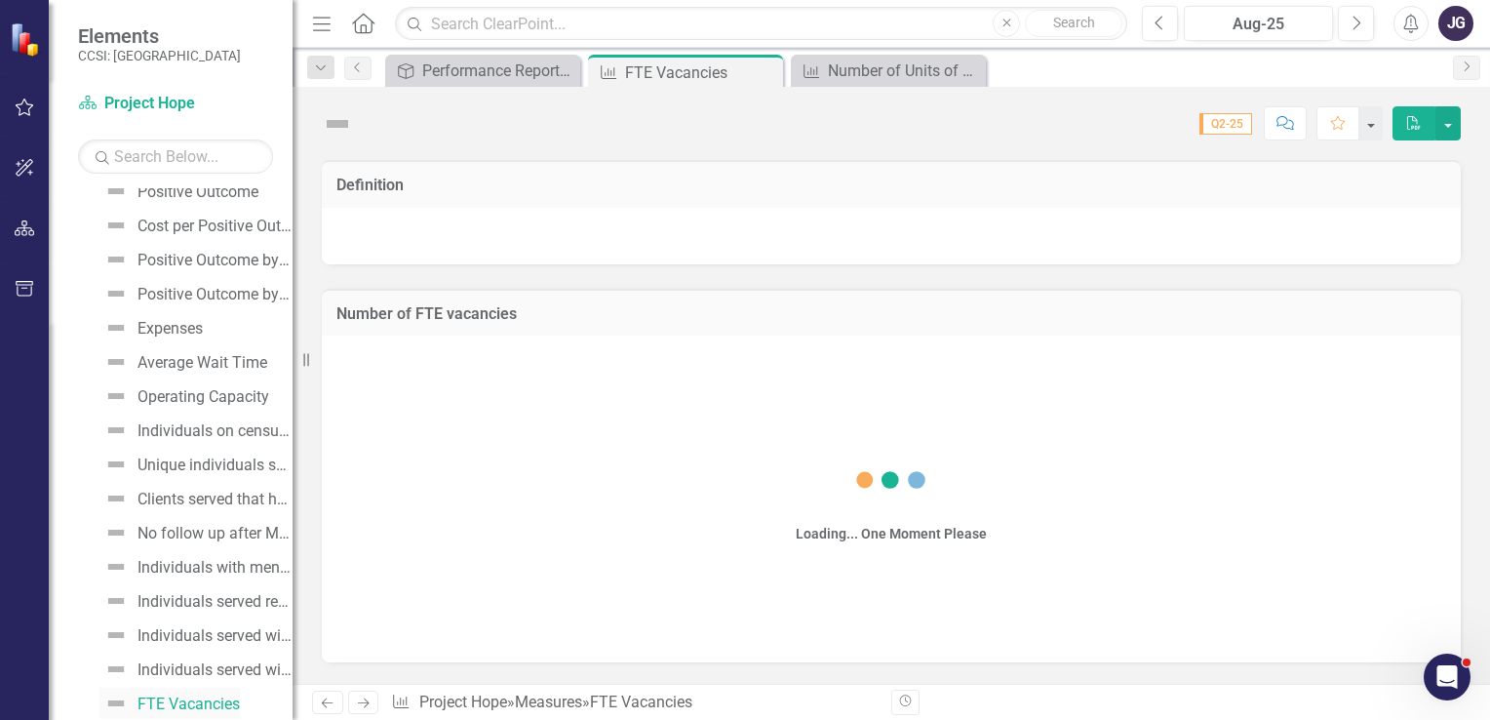
scroll to position [460, 0]
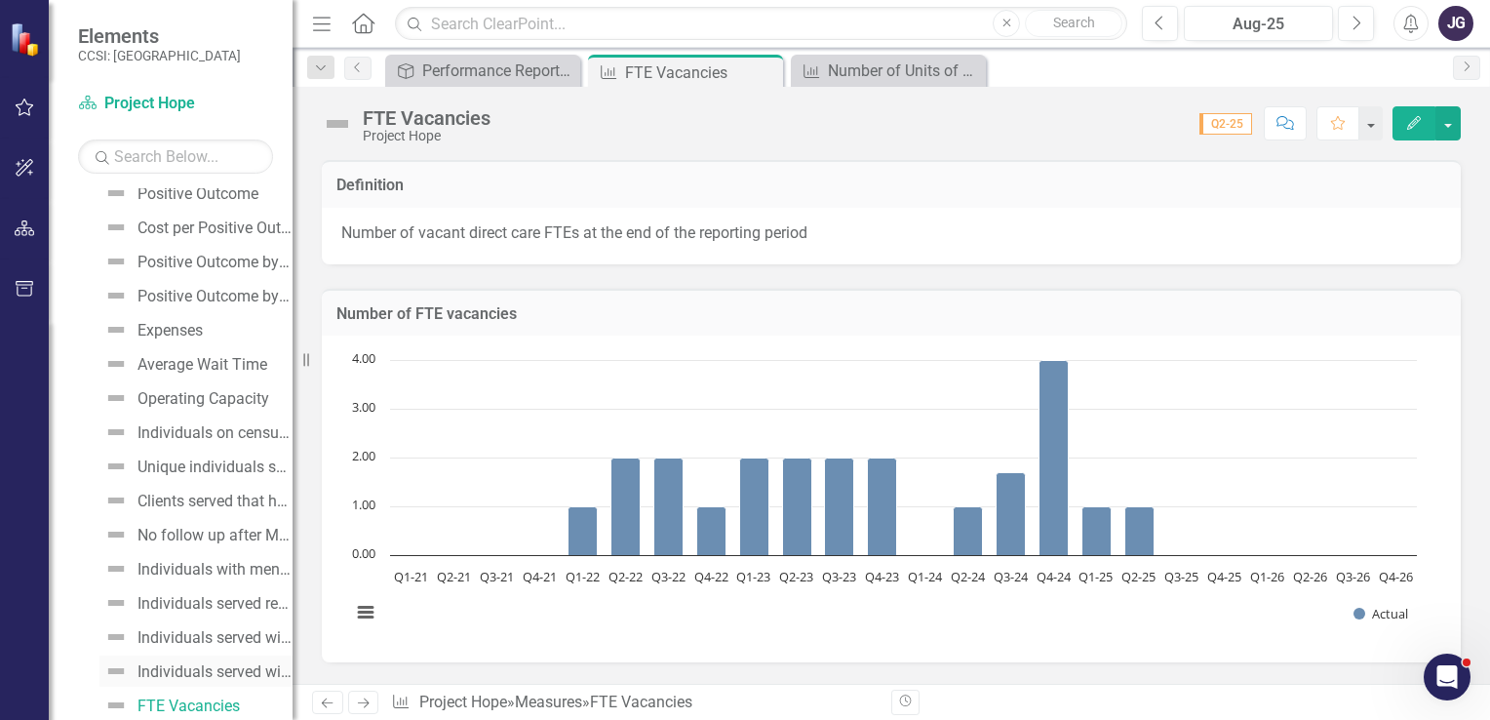
click at [224, 673] on div "Individuals served with an increased quality of life" at bounding box center [214, 672] width 155 height 18
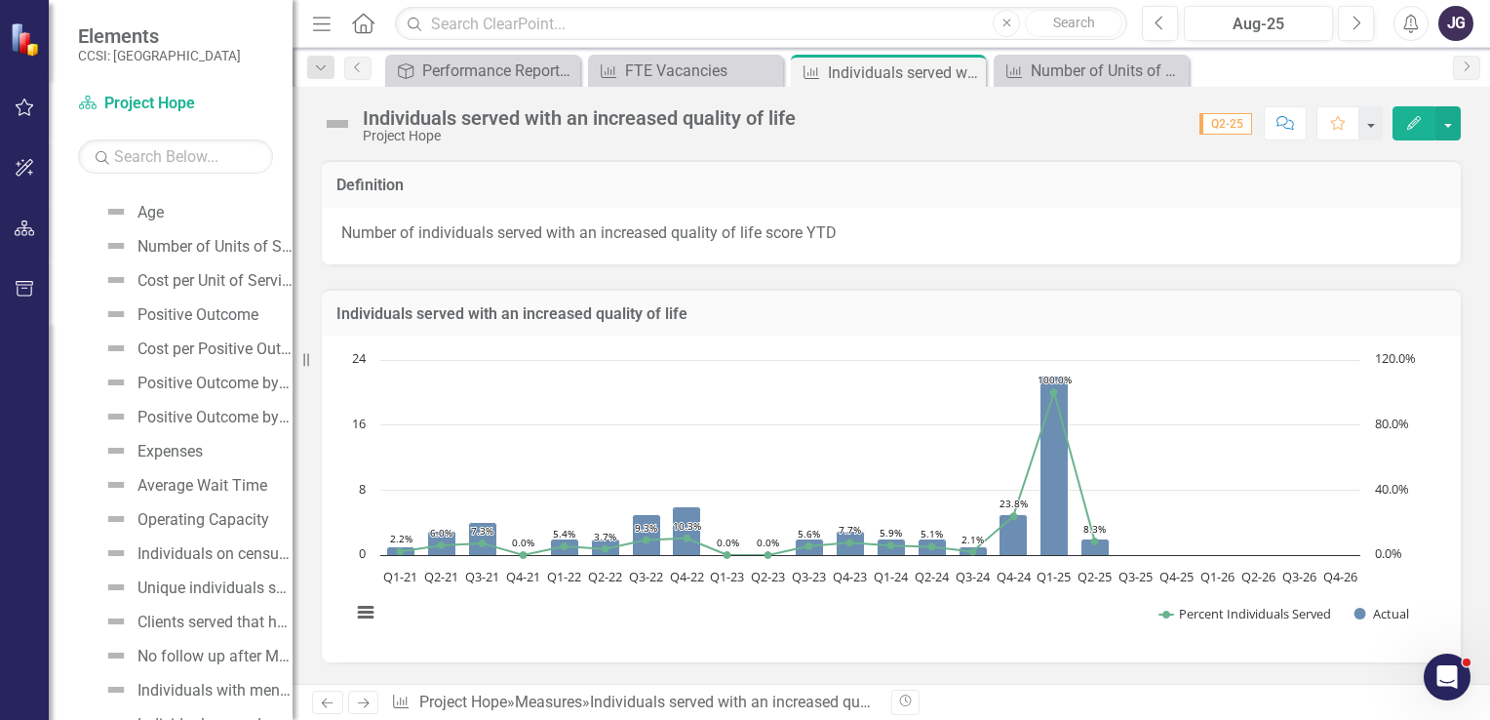
scroll to position [335, 0]
click at [203, 237] on link "Number of Units of Service" at bounding box center [195, 249] width 193 height 31
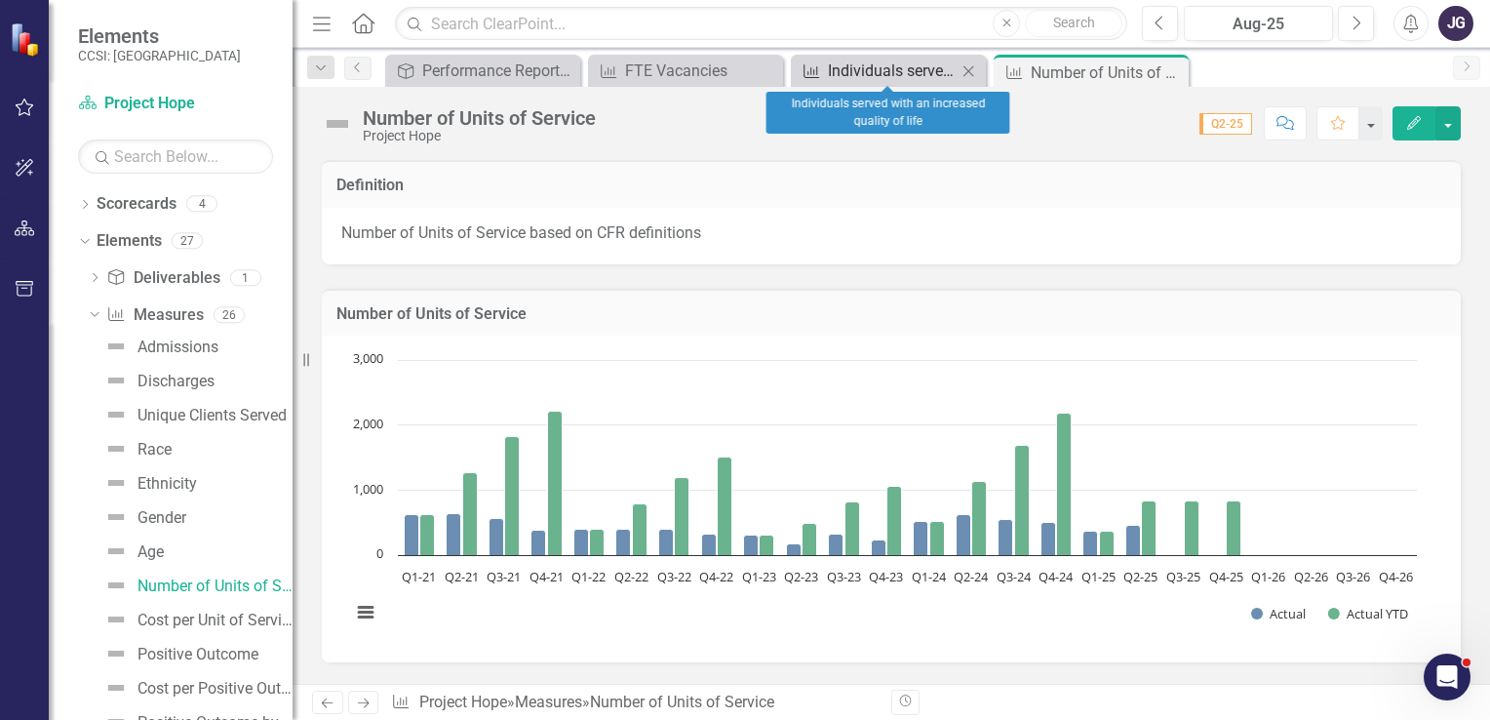
click at [828, 60] on div "Individuals served with an increased quality of life" at bounding box center [892, 70] width 129 height 24
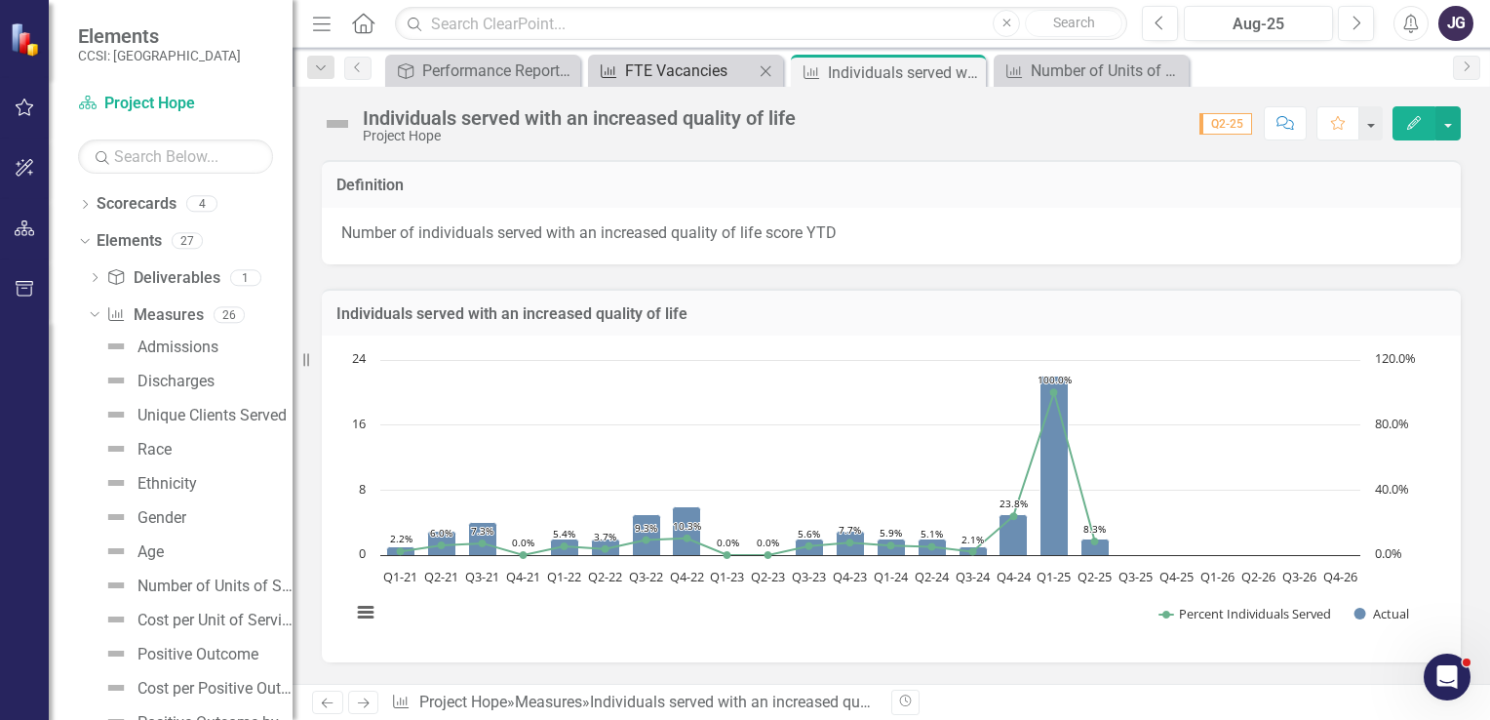
scroll to position [426, 0]
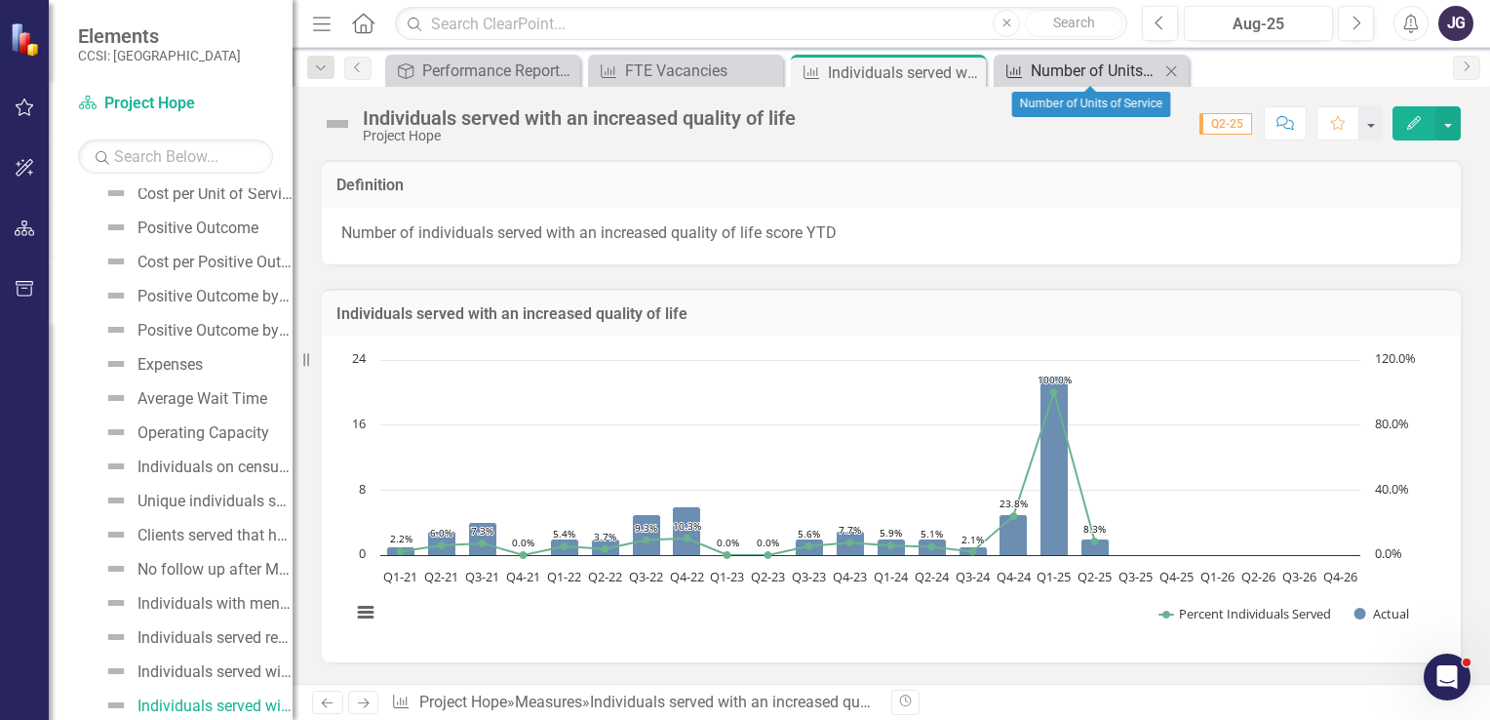
click at [1099, 64] on div "Number of Units of Service" at bounding box center [1095, 70] width 129 height 24
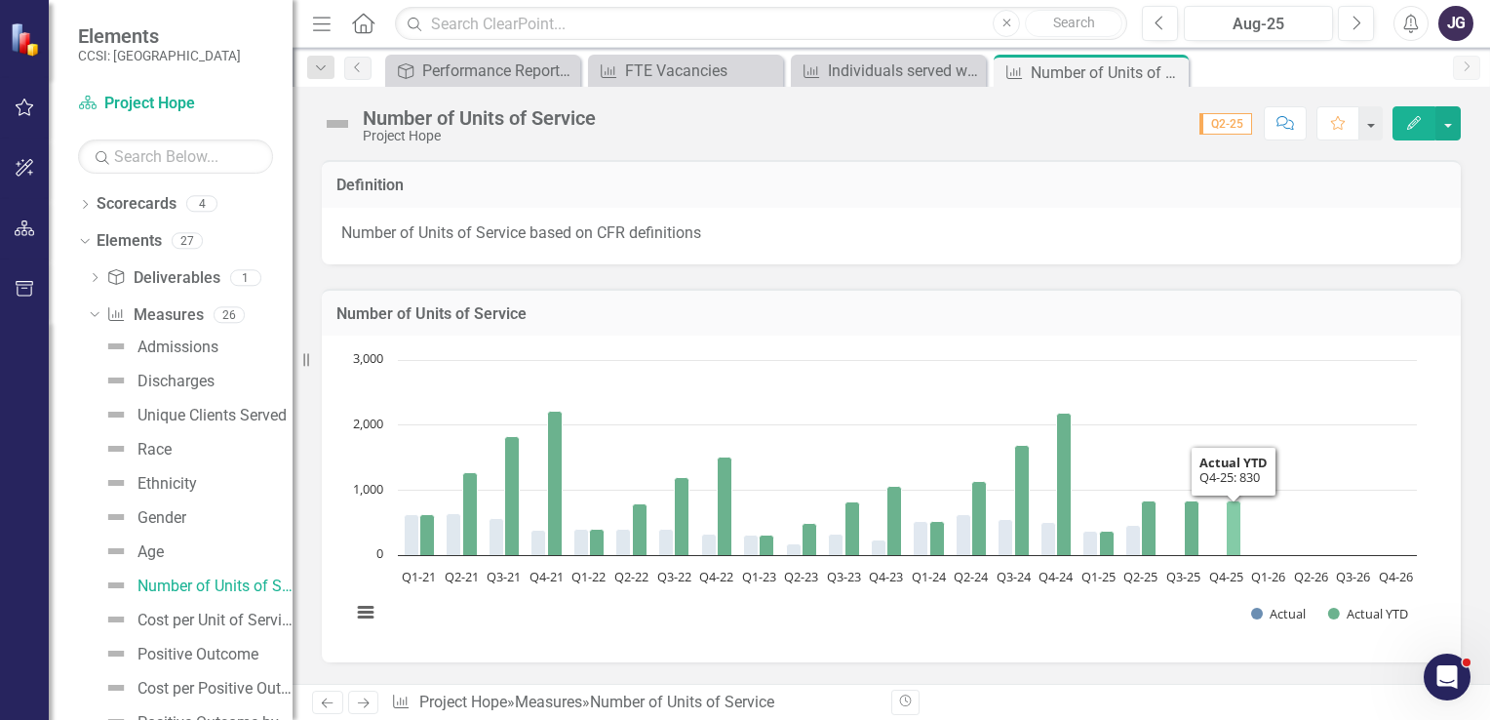
click at [1236, 546] on icon "Q4-25, 830. Actual YTD." at bounding box center [1233, 528] width 15 height 55
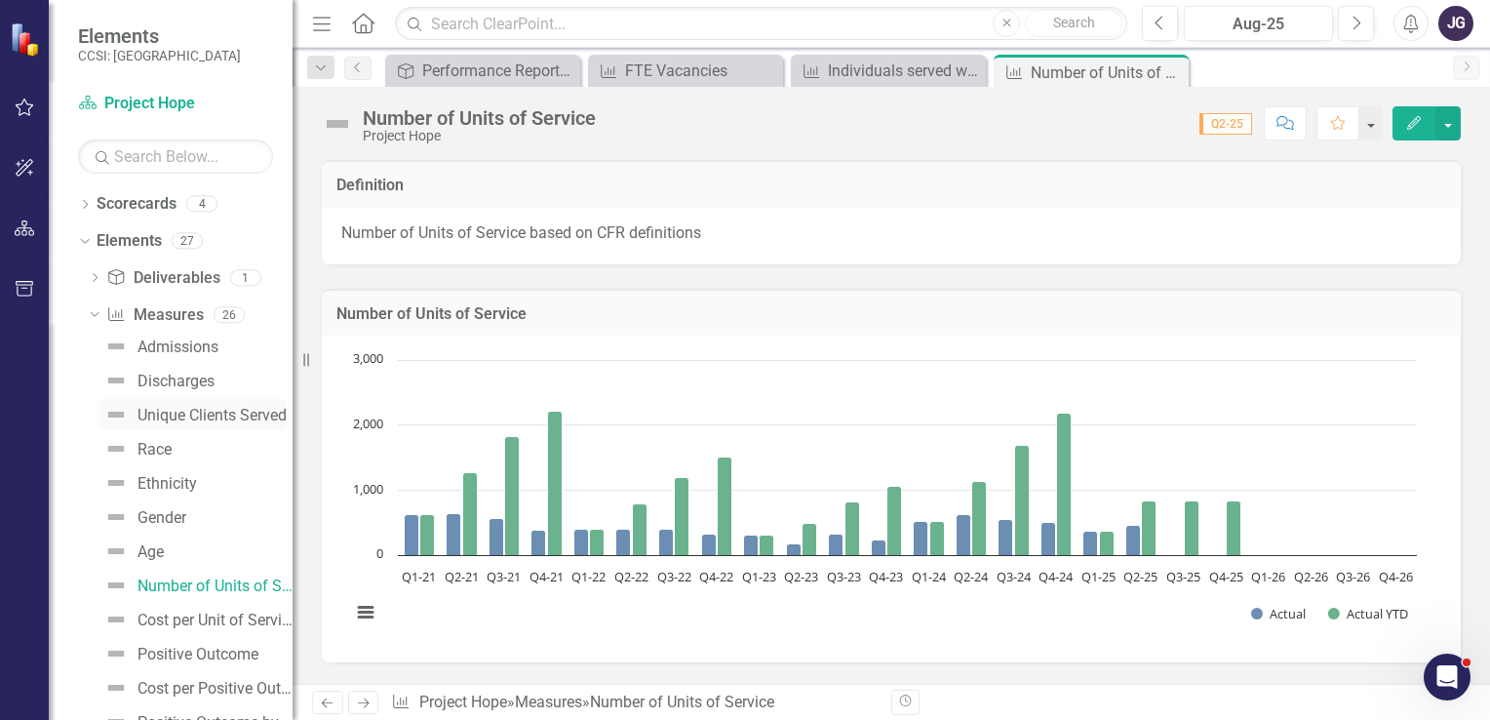
click at [207, 413] on div "Unique Clients Served" at bounding box center [211, 416] width 149 height 18
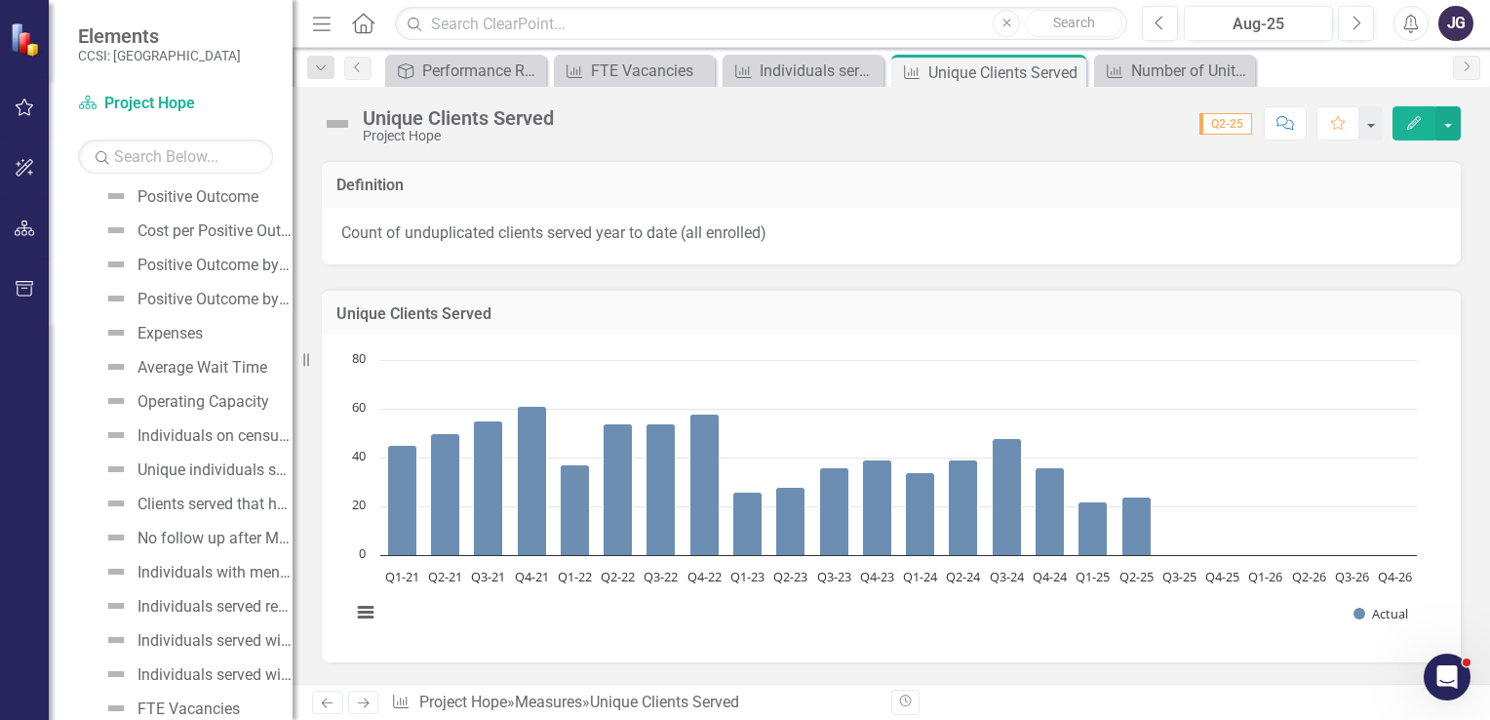
scroll to position [539, 0]
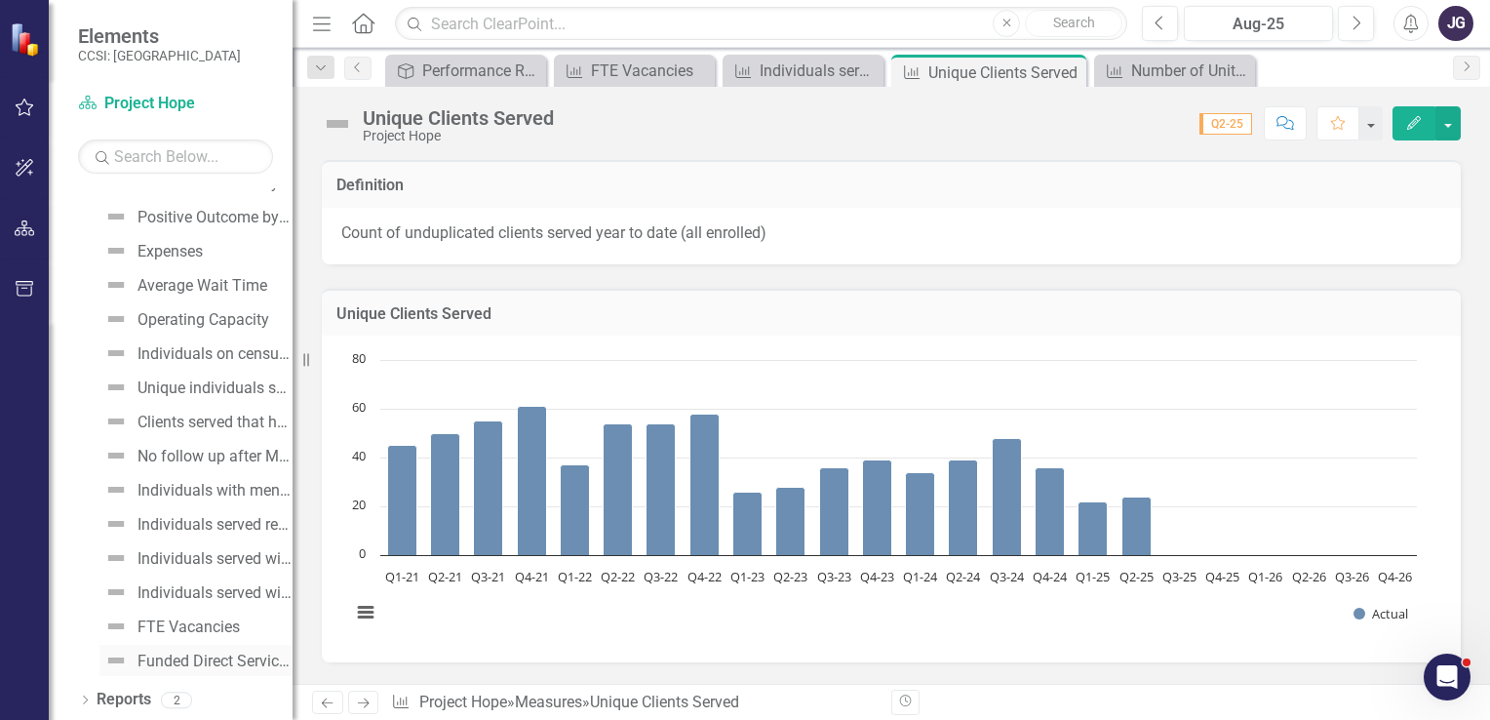
click at [242, 663] on div "Funded Direct Service FTE's" at bounding box center [214, 661] width 155 height 18
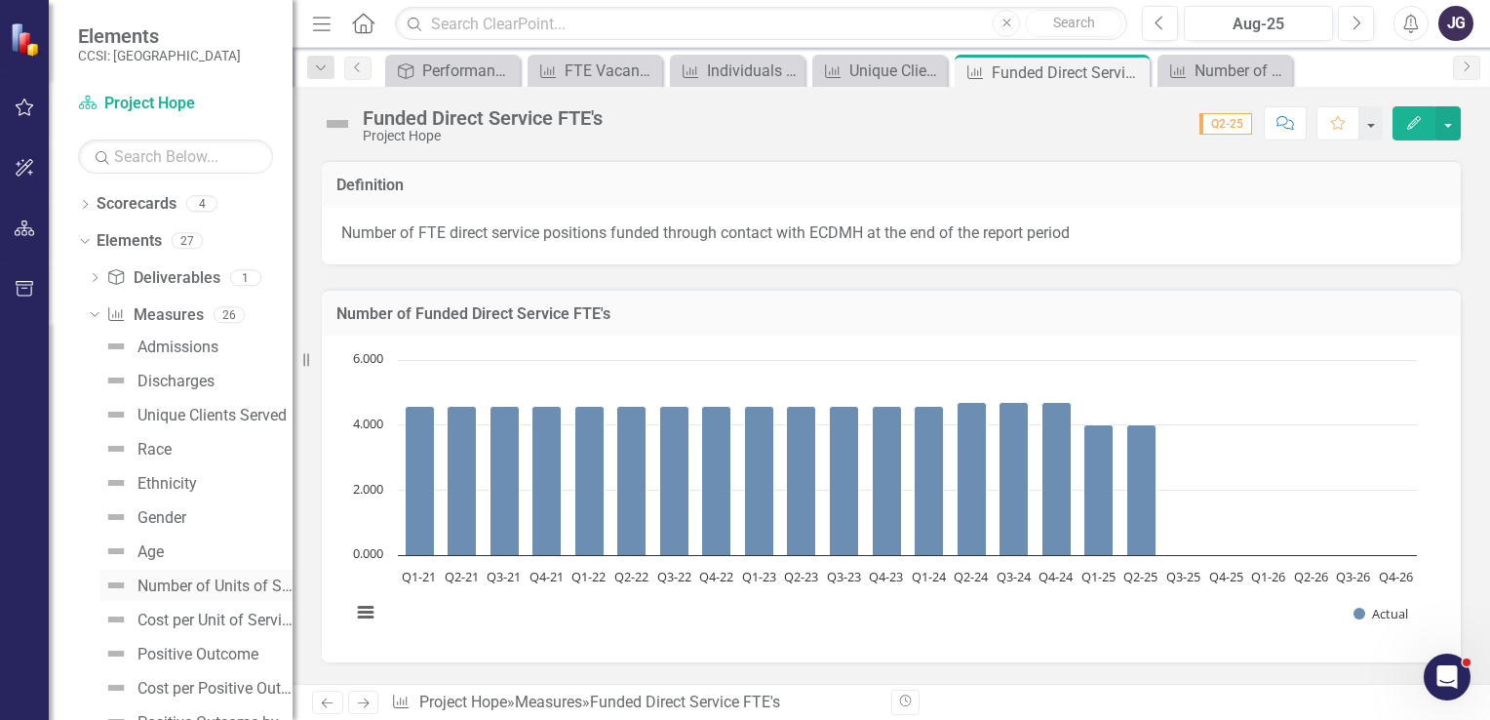
click at [244, 577] on div "Number of Units of Service" at bounding box center [214, 586] width 155 height 18
